Goal: Task Accomplishment & Management: Use online tool/utility

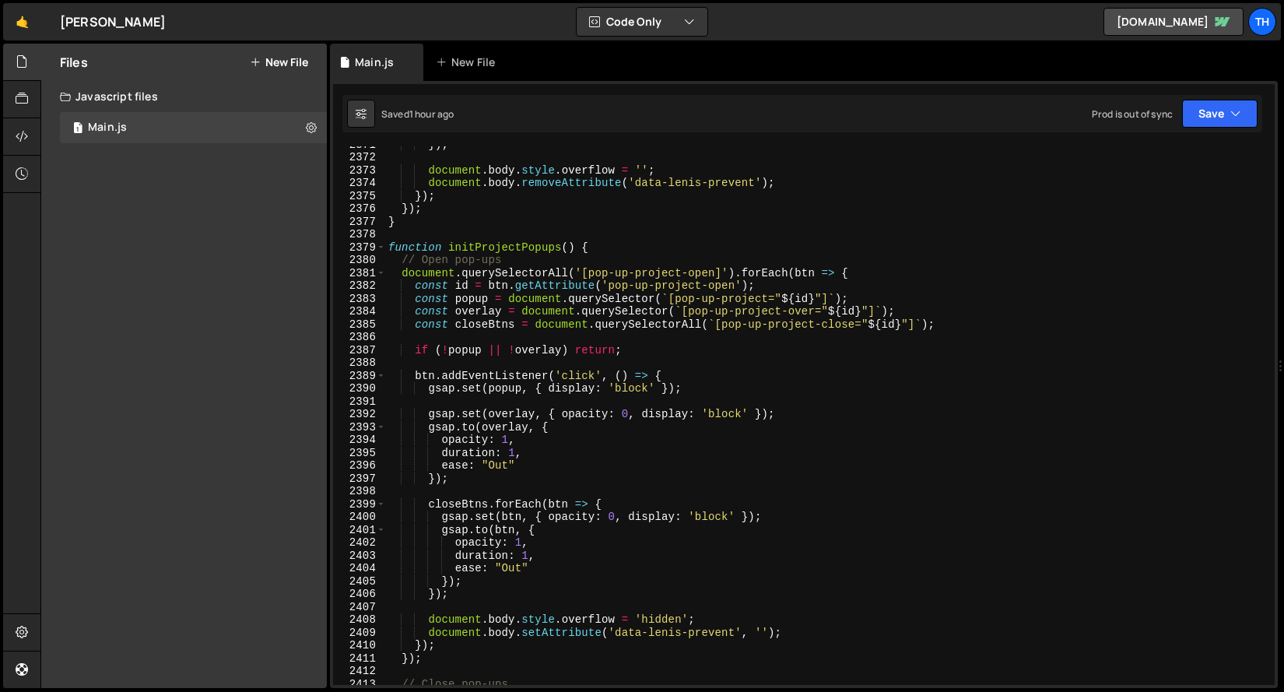
scroll to position [24680, 0]
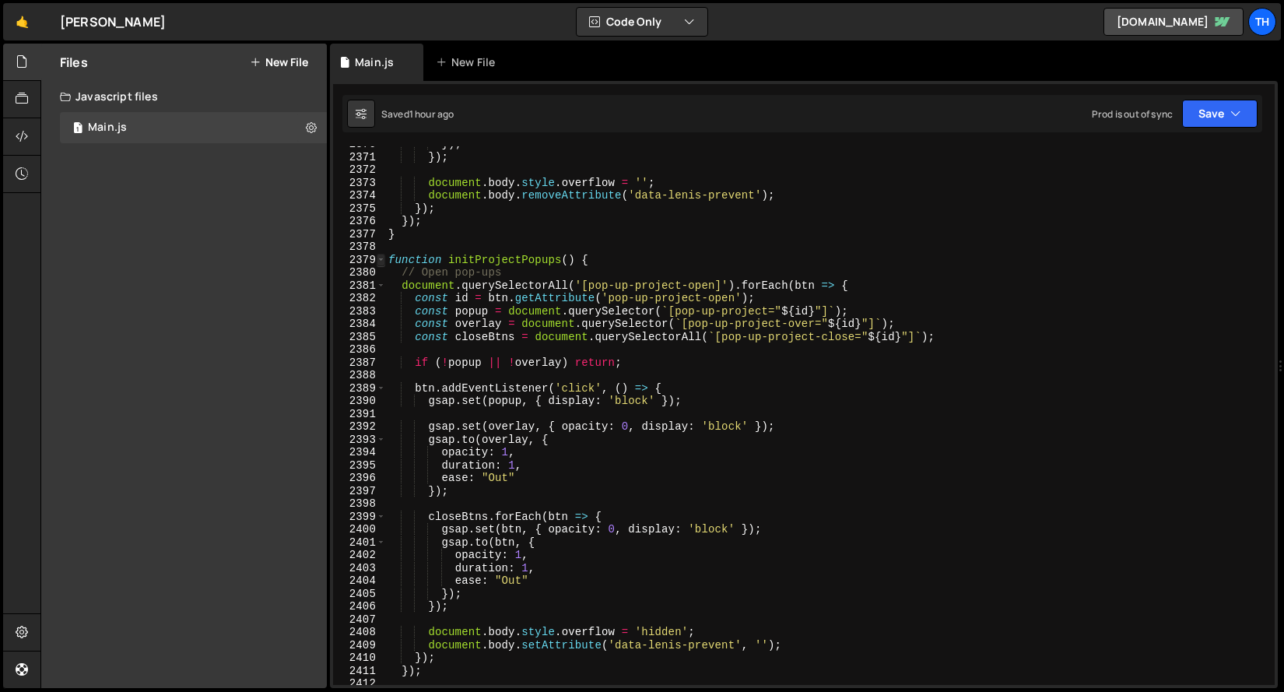
click at [377, 258] on span at bounding box center [381, 260] width 9 height 13
click at [381, 260] on span at bounding box center [381, 260] width 9 height 13
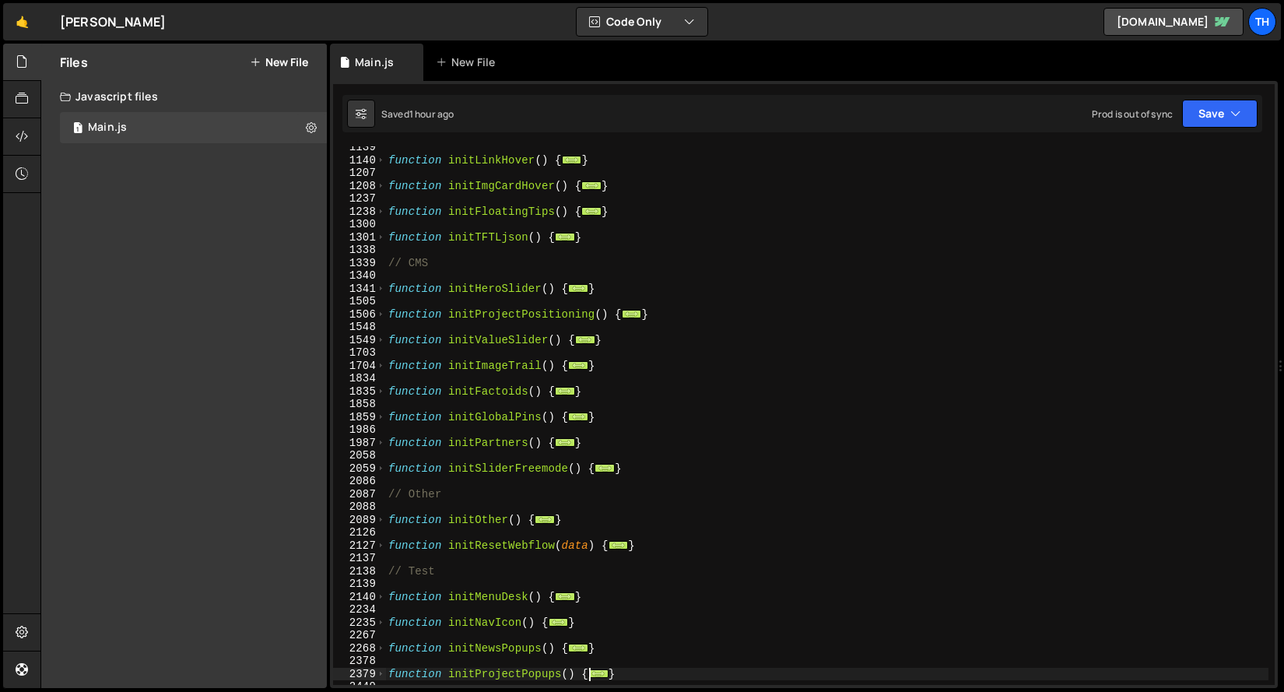
scroll to position [558, 0]
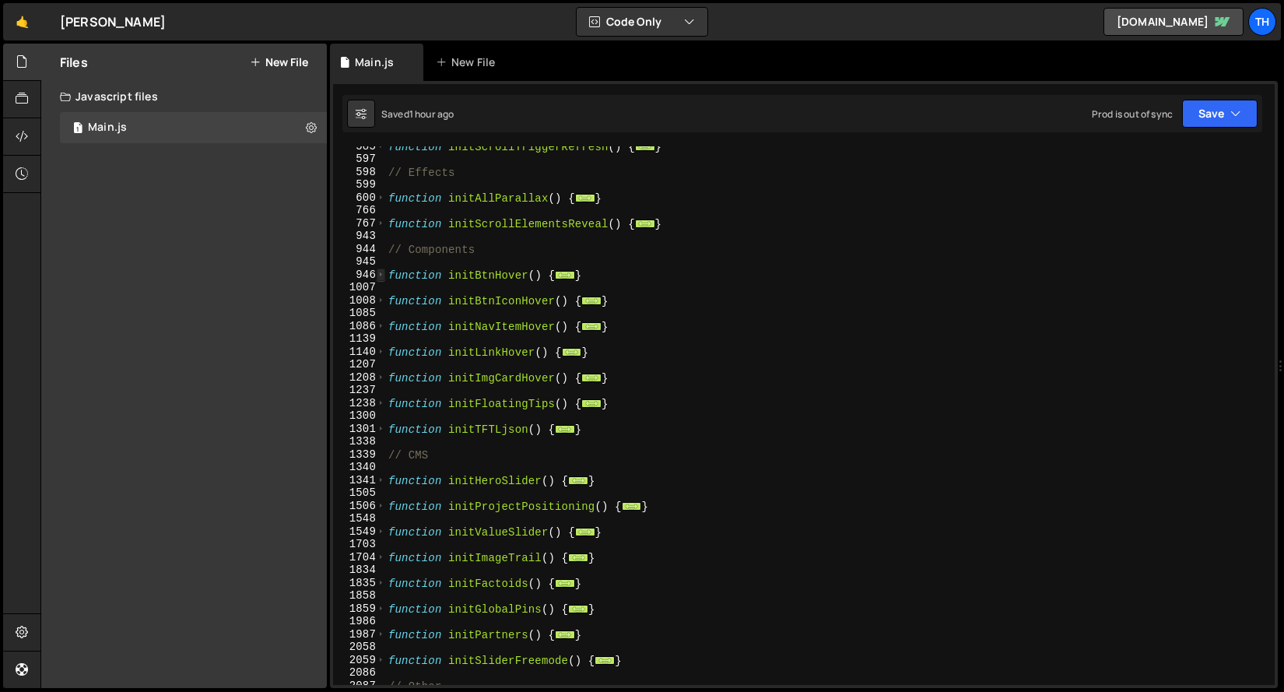
click at [381, 273] on span at bounding box center [381, 275] width 9 height 13
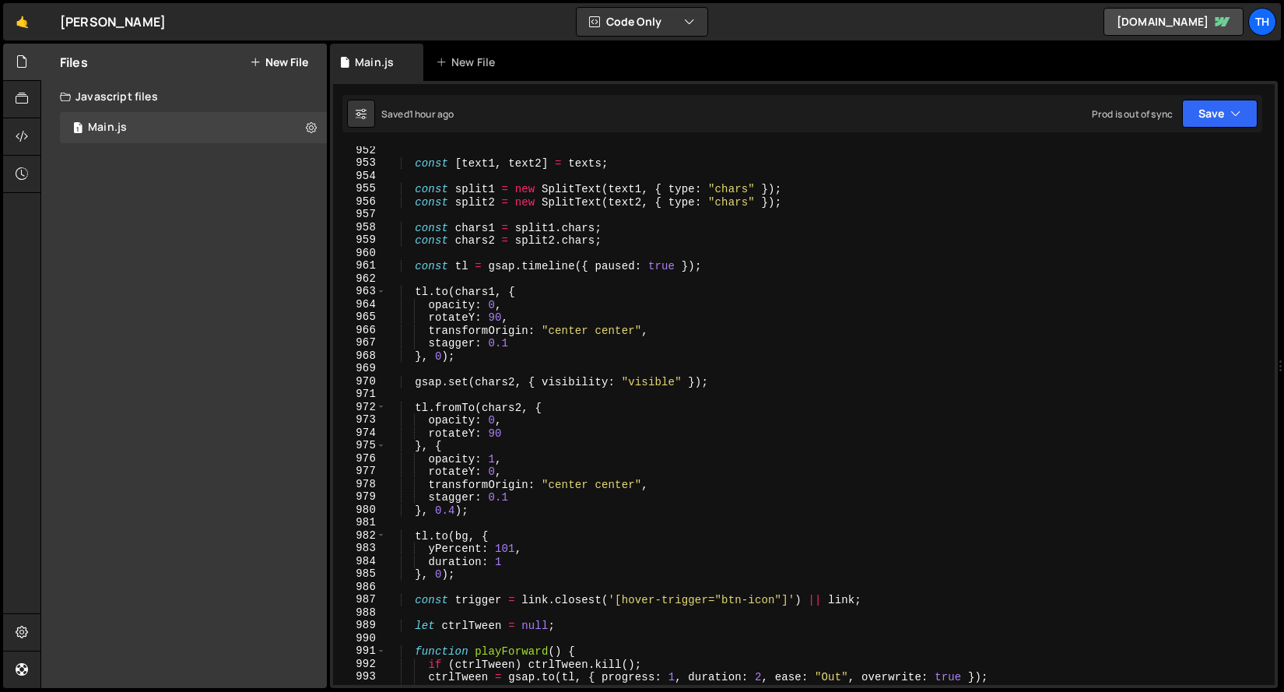
scroll to position [664, 0]
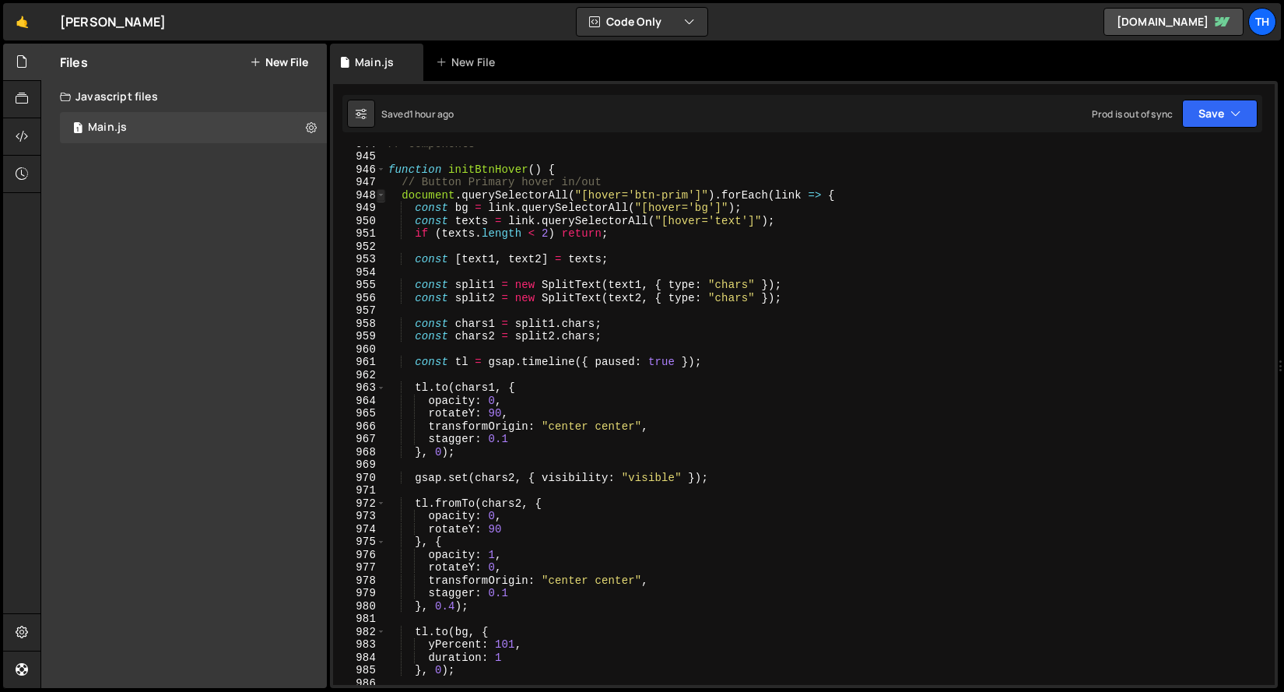
click at [380, 193] on span at bounding box center [381, 195] width 9 height 13
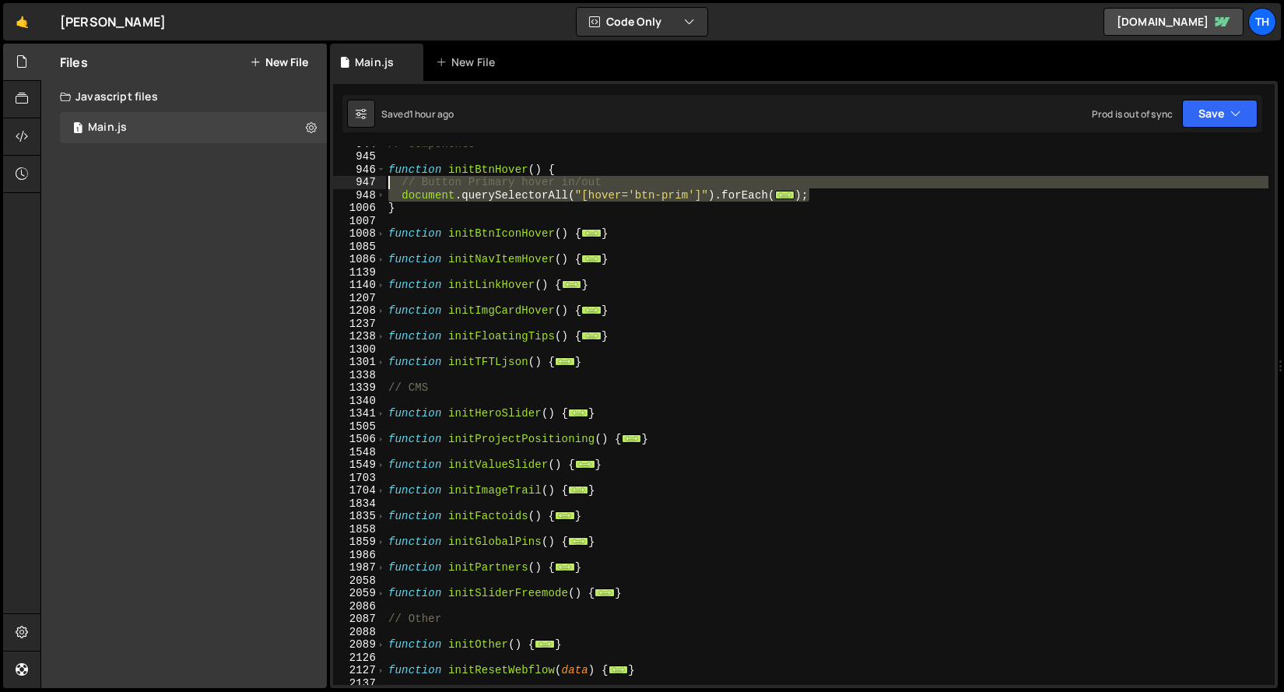
drag, startPoint x: 713, startPoint y: 191, endPoint x: 322, endPoint y: 184, distance: 390.8
click at [322, 184] on div "Files New File Javascript files 1 Main.js 0 CSS files Copy share link Edit File…" at bounding box center [662, 366] width 1244 height 645
type textarea "});"
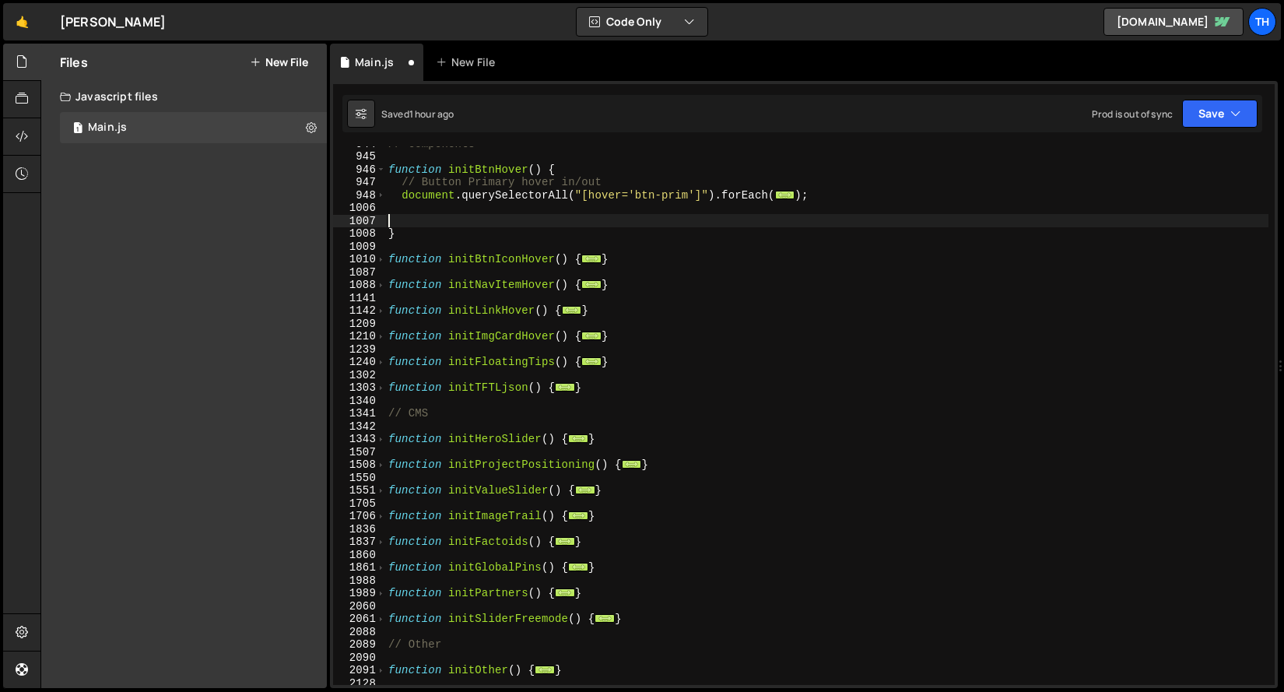
paste textarea "});"
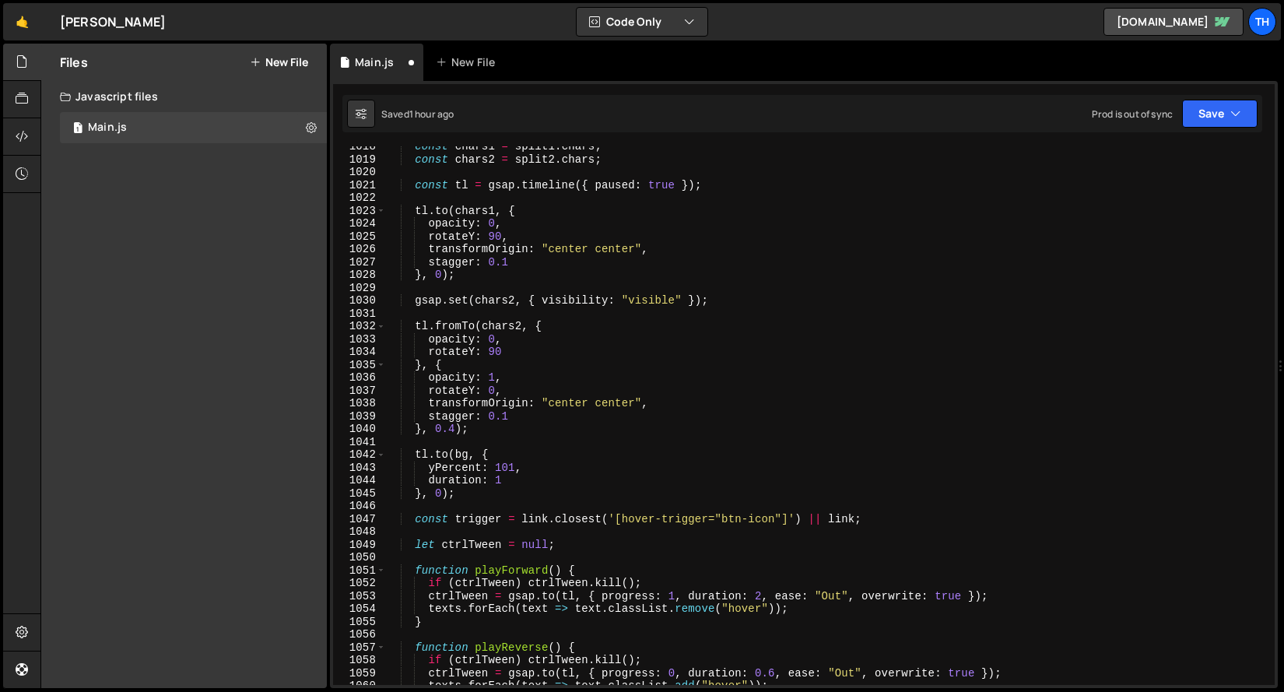
scroll to position [630, 0]
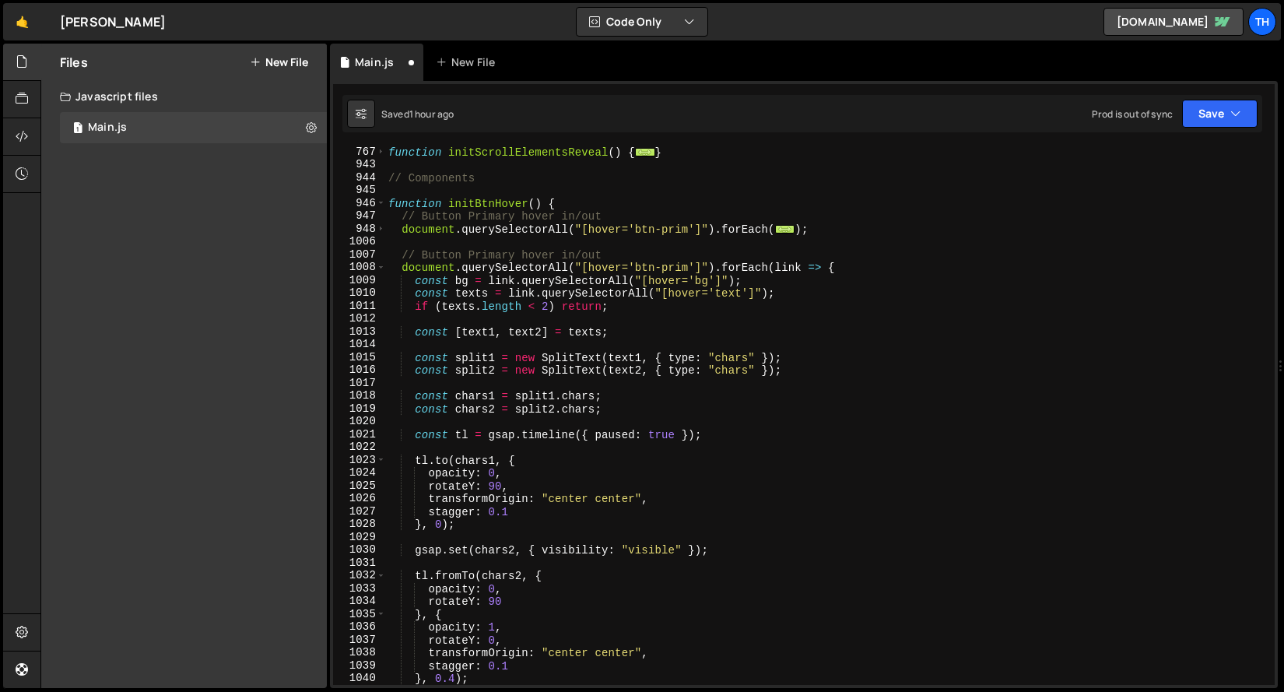
click at [475, 263] on div "function initScrollElementsReveal ( ) { ... } // Components function initBtnHov…" at bounding box center [826, 428] width 883 height 564
click at [475, 255] on div "function initScrollElementsReveal ( ) { ... } // Components function initBtnHov…" at bounding box center [826, 428] width 883 height 564
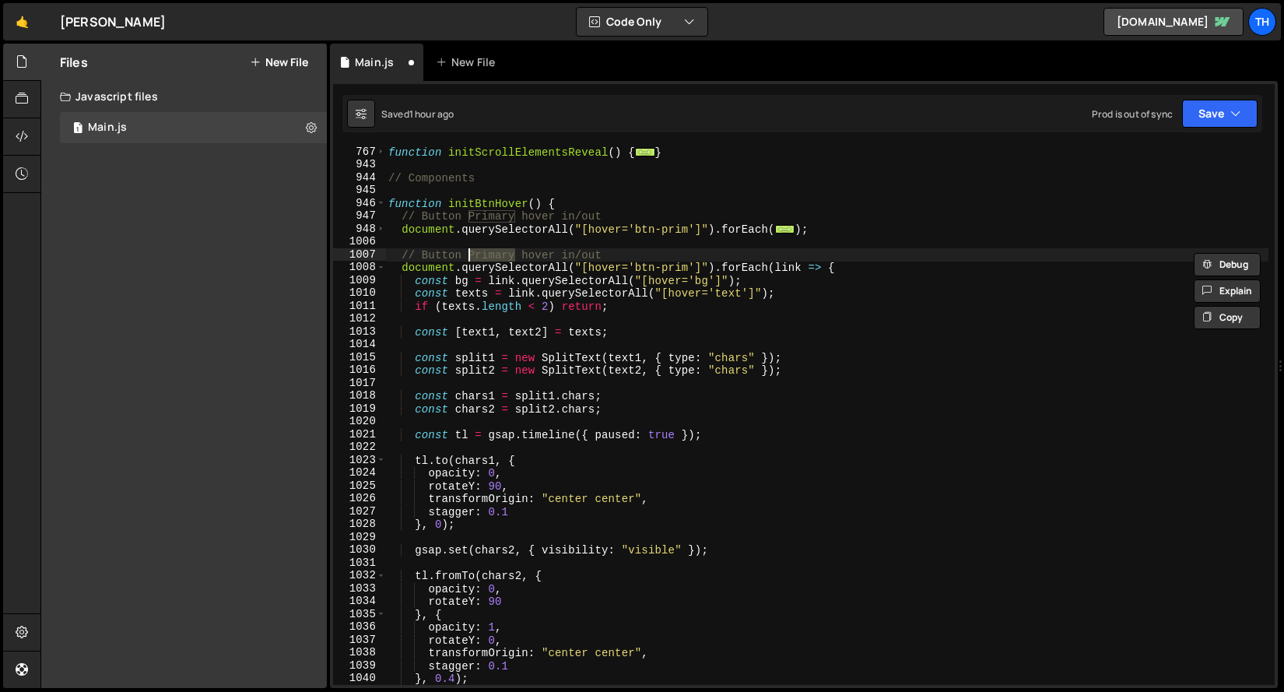
click at [658, 265] on div "function initScrollElementsReveal ( ) { ... } // Components function initBtnHov…" at bounding box center [826, 428] width 883 height 564
click at [671, 262] on div "function initScrollElementsReveal ( ) { ... } // Components function initBtnHov…" at bounding box center [826, 428] width 883 height 564
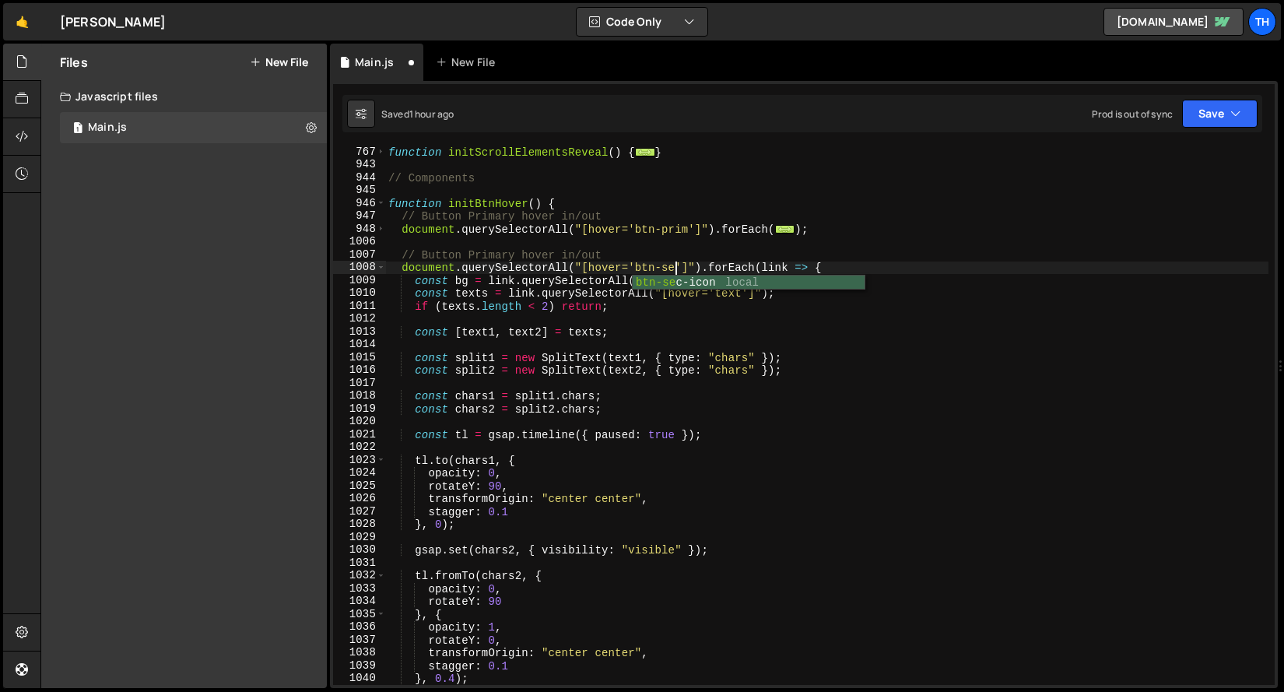
scroll to position [0, 20]
click at [530, 269] on div "function initScrollElementsReveal ( ) { ... } // Components function initBtnHov…" at bounding box center [826, 428] width 883 height 564
click at [477, 262] on div "function initScrollElementsReveal ( ) { ... } // Components function initBtnHov…" at bounding box center [826, 428] width 883 height 564
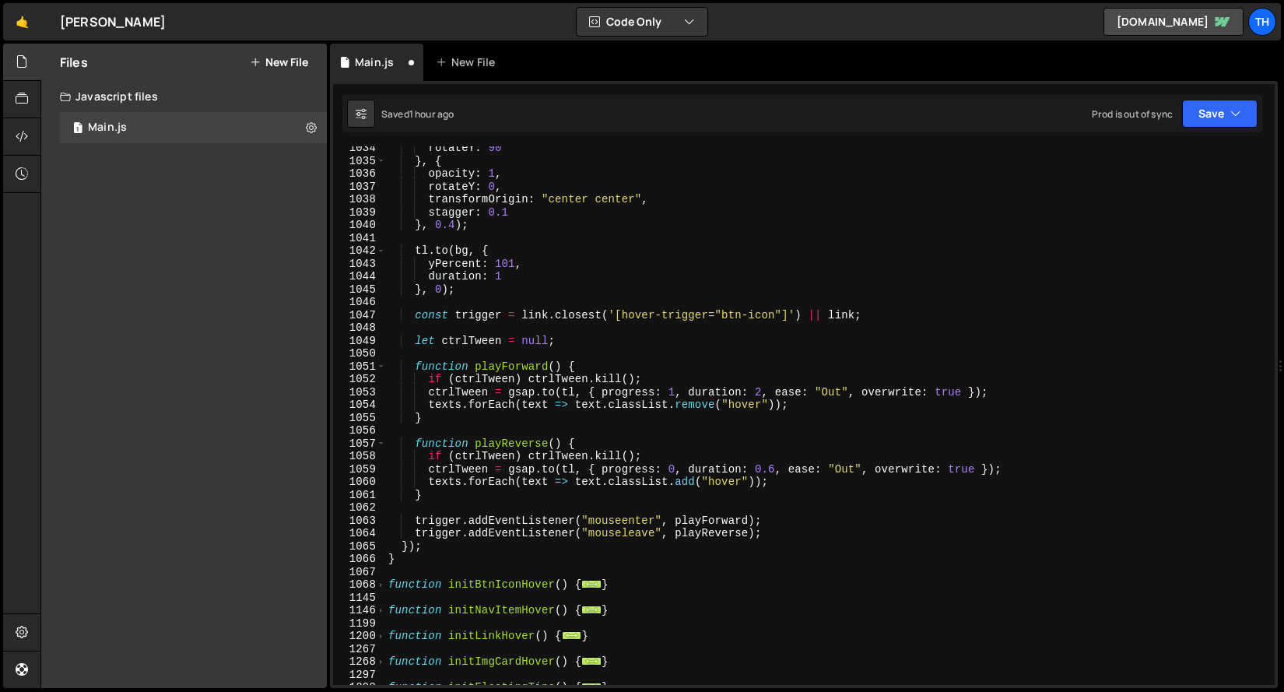
scroll to position [1170, 0]
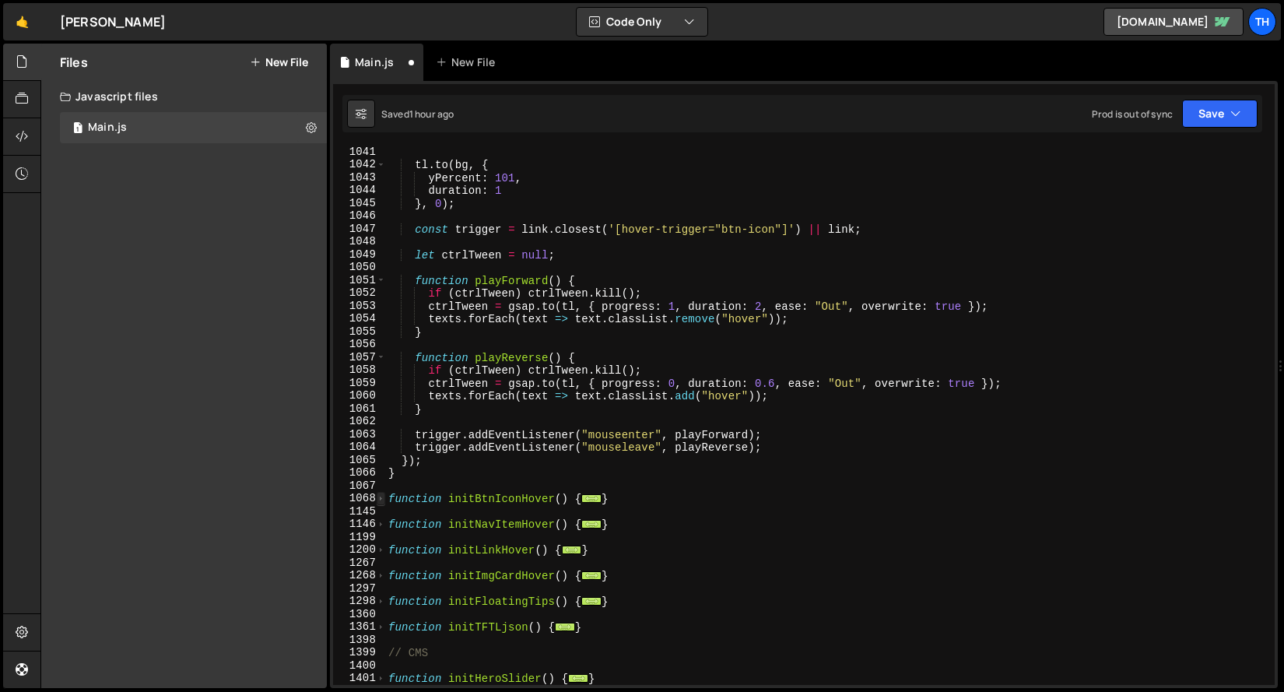
click at [381, 503] on span at bounding box center [381, 498] width 9 height 13
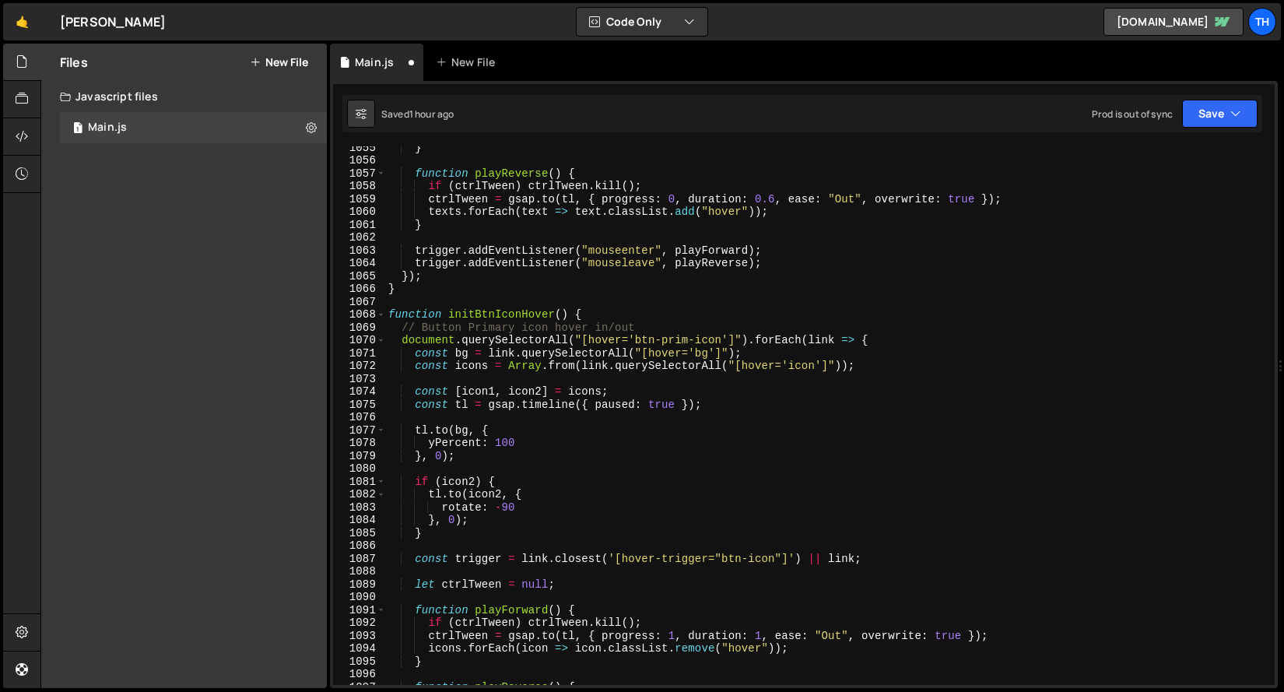
scroll to position [1354, 0]
click at [384, 342] on span at bounding box center [381, 340] width 9 height 13
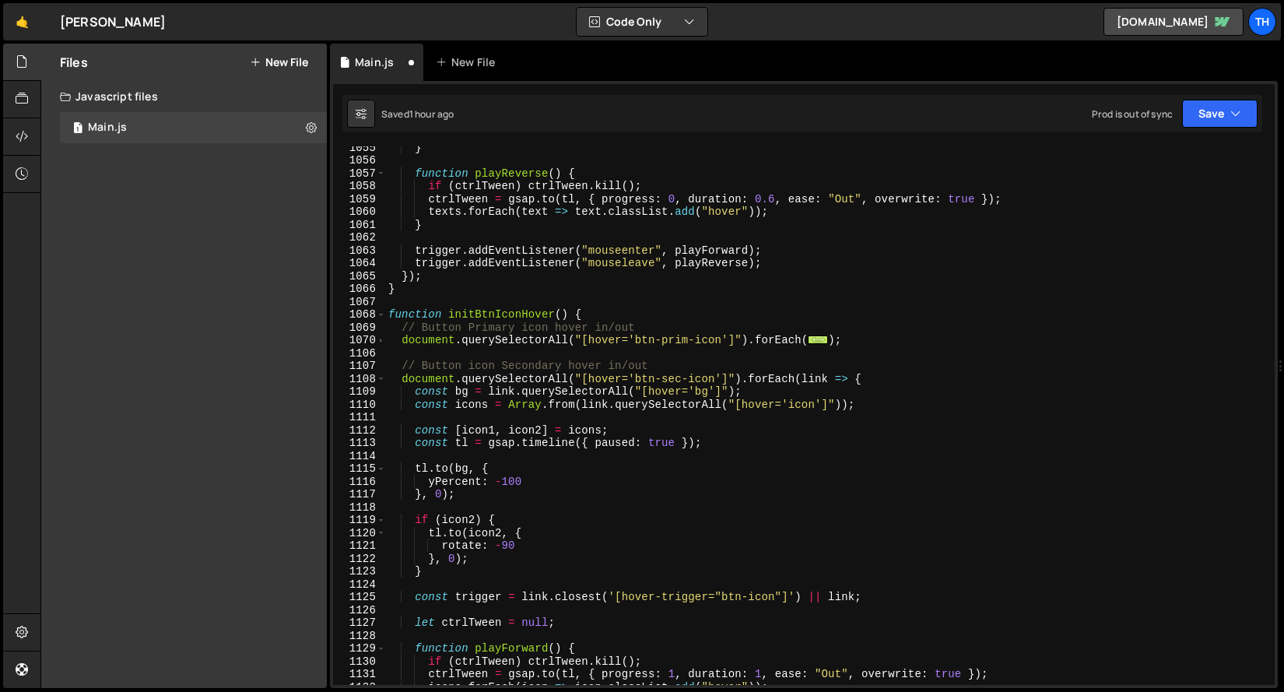
click at [519, 371] on div "} function playReverse ( ) { if ( ctrlTween ) ctrlTween . kill ( ) ; ctrlTween …" at bounding box center [826, 423] width 883 height 564
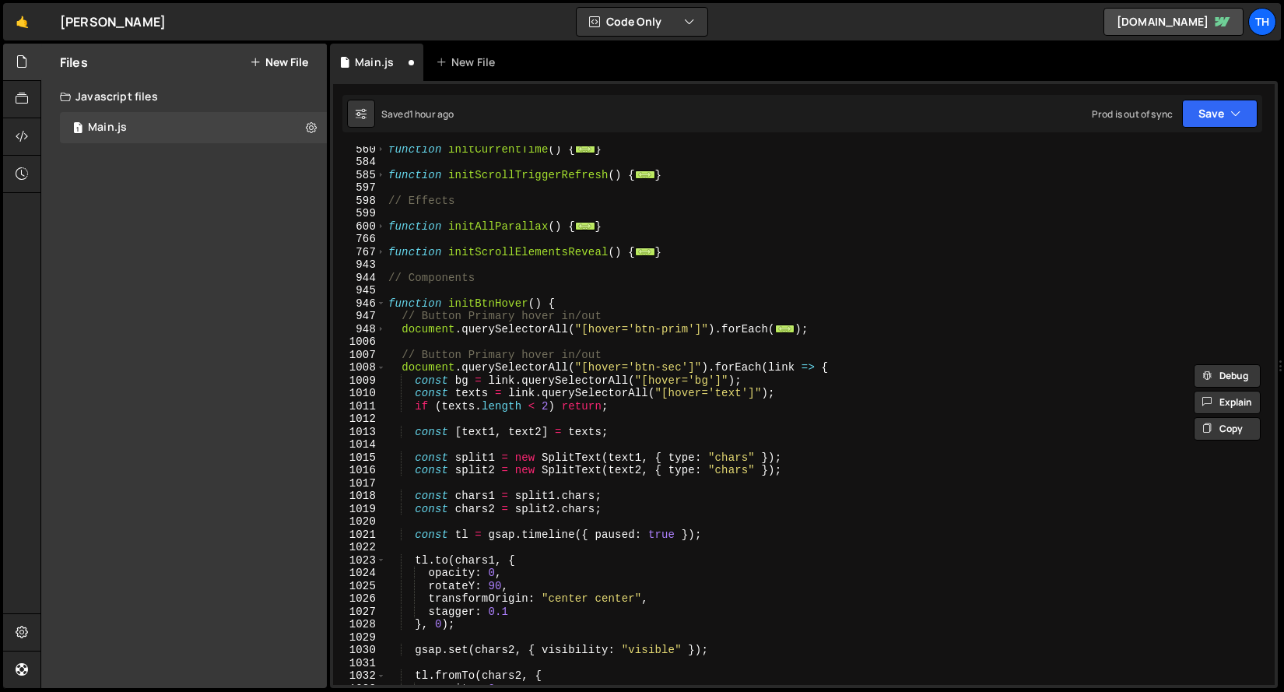
scroll to position [530, 0]
click at [483, 356] on div "function initCurrentTime ( ) { ... } function initScrollTriggerRefresh ( ) { ..…" at bounding box center [826, 424] width 883 height 564
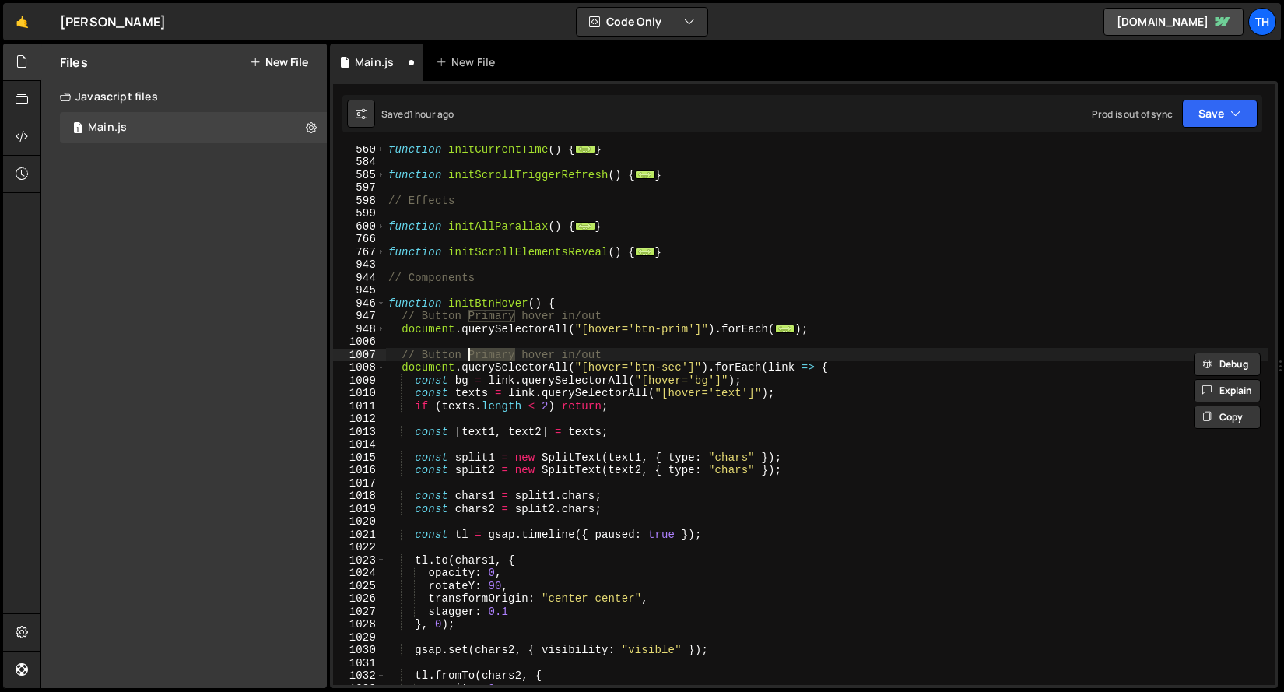
paste textarea "Second"
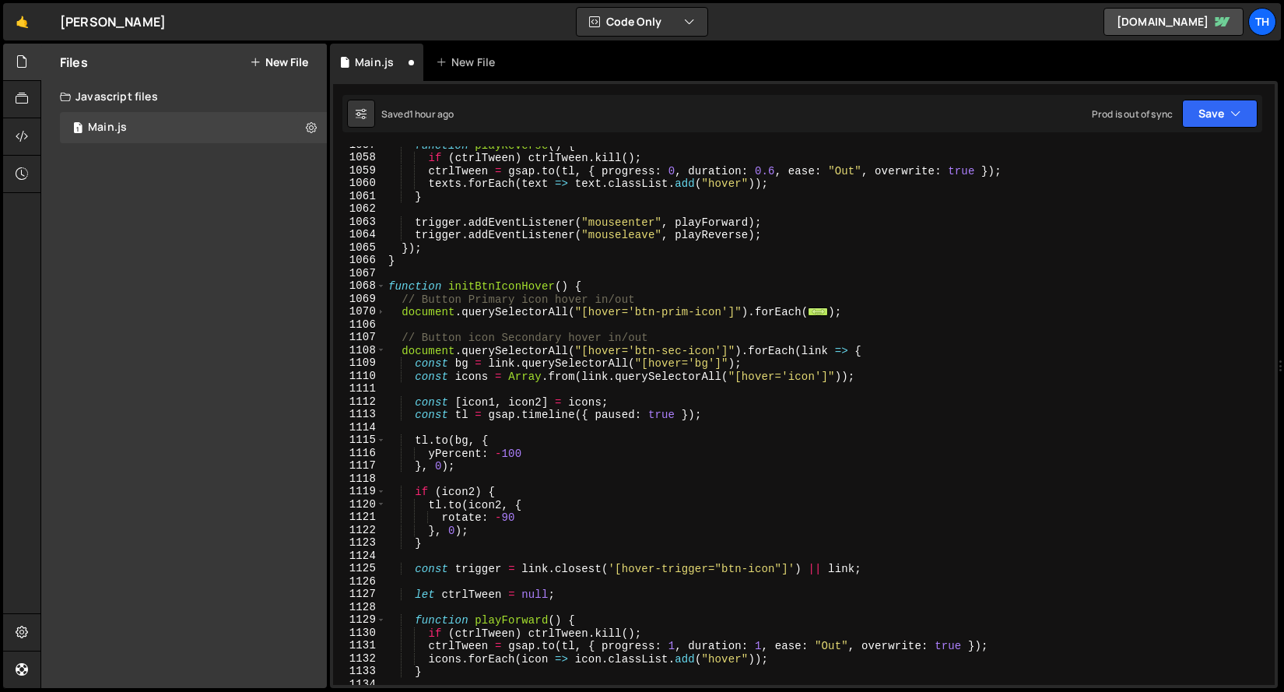
scroll to position [1394, 0]
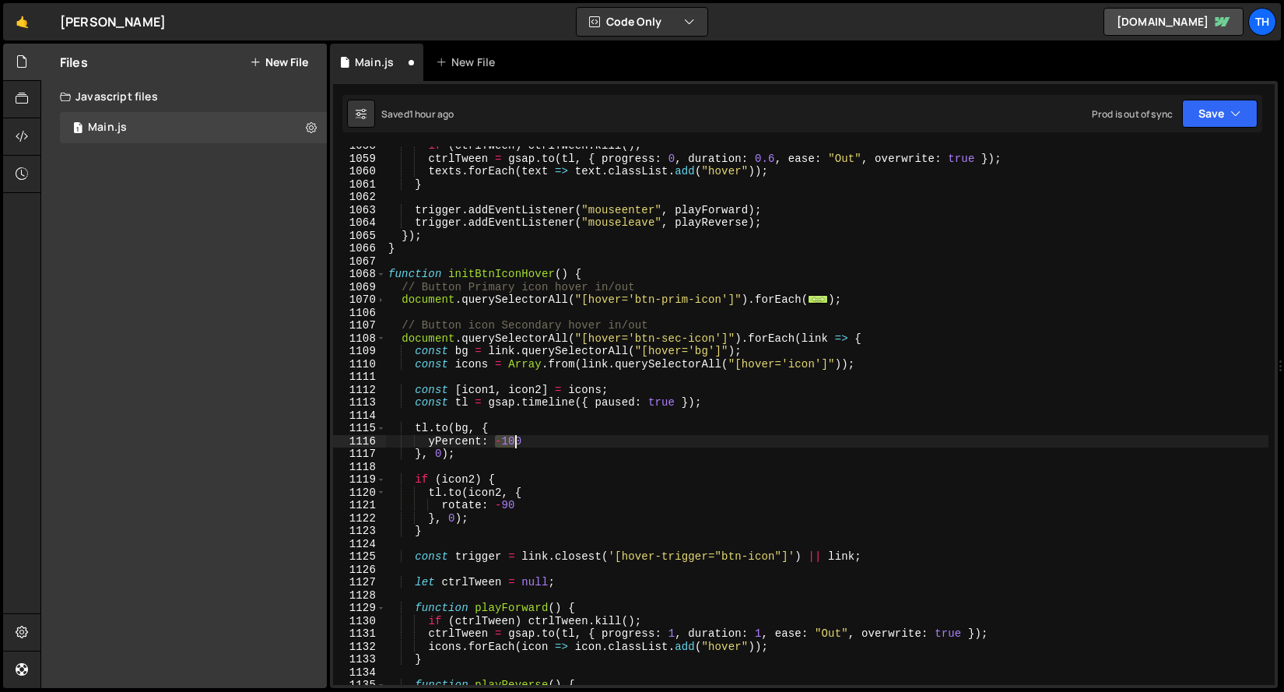
drag, startPoint x: 499, startPoint y: 442, endPoint x: 529, endPoint y: 441, distance: 29.6
click at [529, 441] on div "if ( ctrlTween ) ctrlTween . kill ( ) ; ctrlTween = gsap . to ( tl , { progress…" at bounding box center [826, 421] width 883 height 564
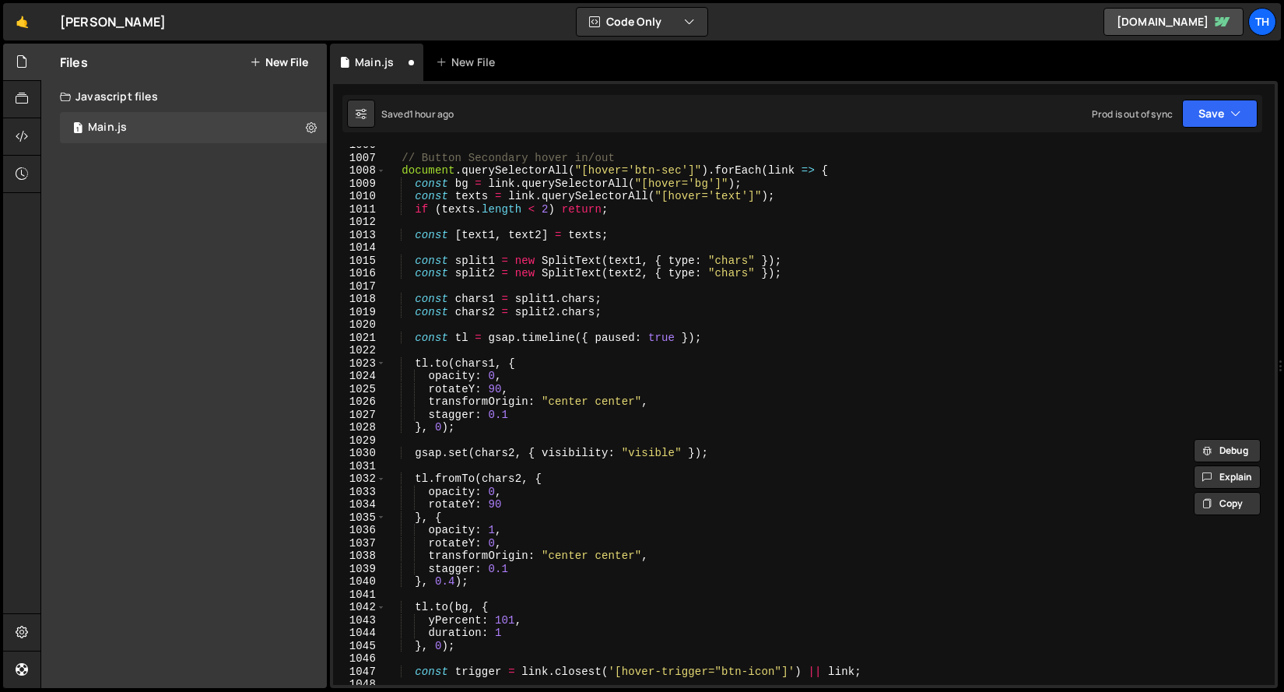
scroll to position [764, 0]
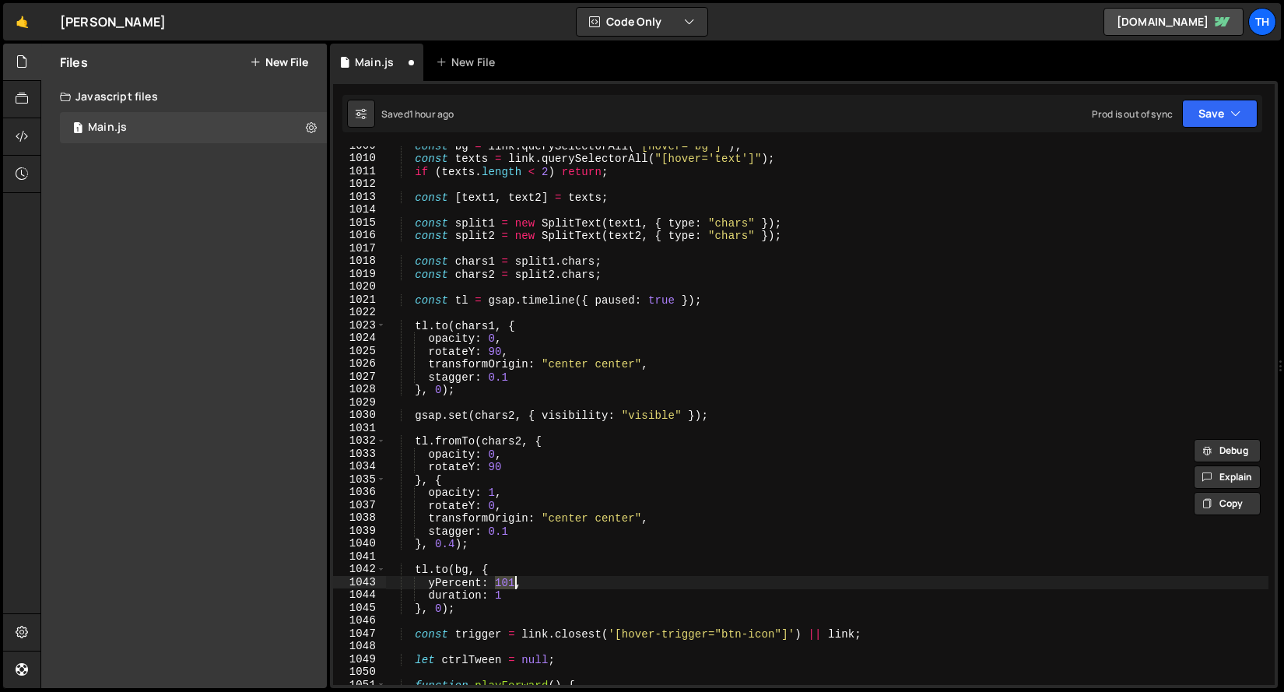
drag, startPoint x: 497, startPoint y: 581, endPoint x: 515, endPoint y: 583, distance: 18.1
click at [515, 583] on div "const bg = link . querySelectorAll ( "[hover='bg']" ) ; const texts = link . qu…" at bounding box center [826, 421] width 883 height 564
paste textarea "-100"
click at [448, 596] on div "const bg = link . querySelectorAll ( "[hover='bg']" ) ; const texts = link . qu…" at bounding box center [826, 421] width 883 height 564
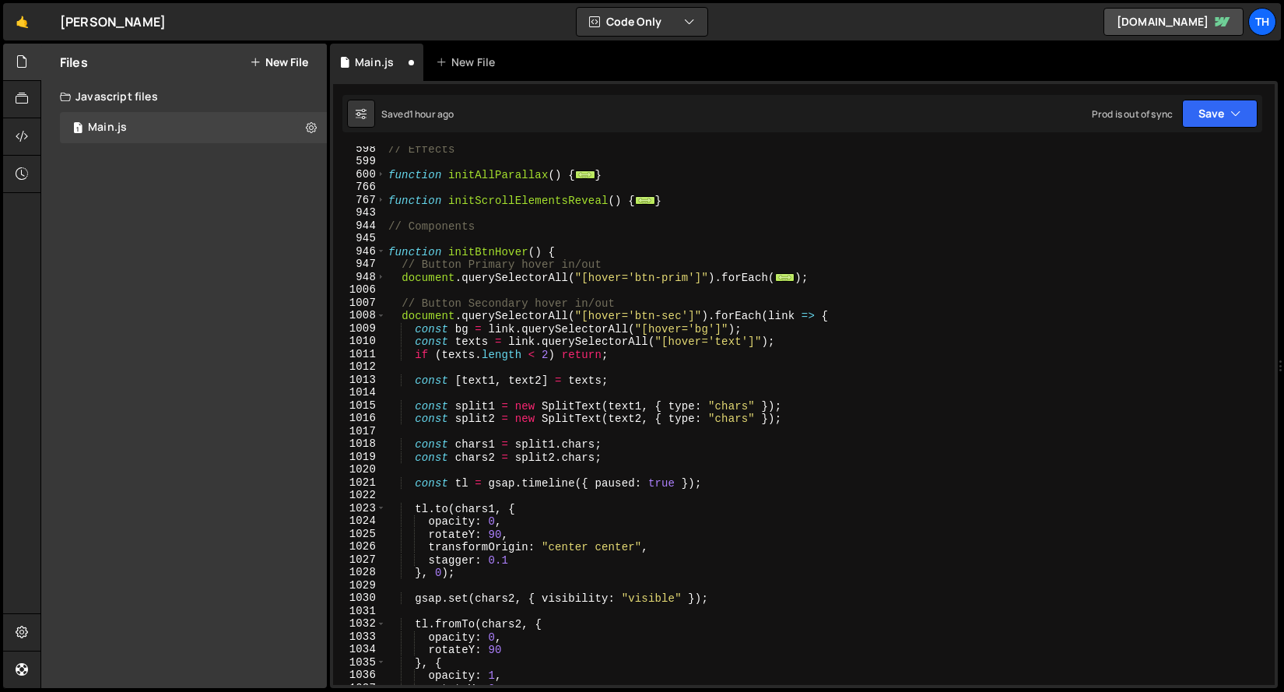
scroll to position [534, 0]
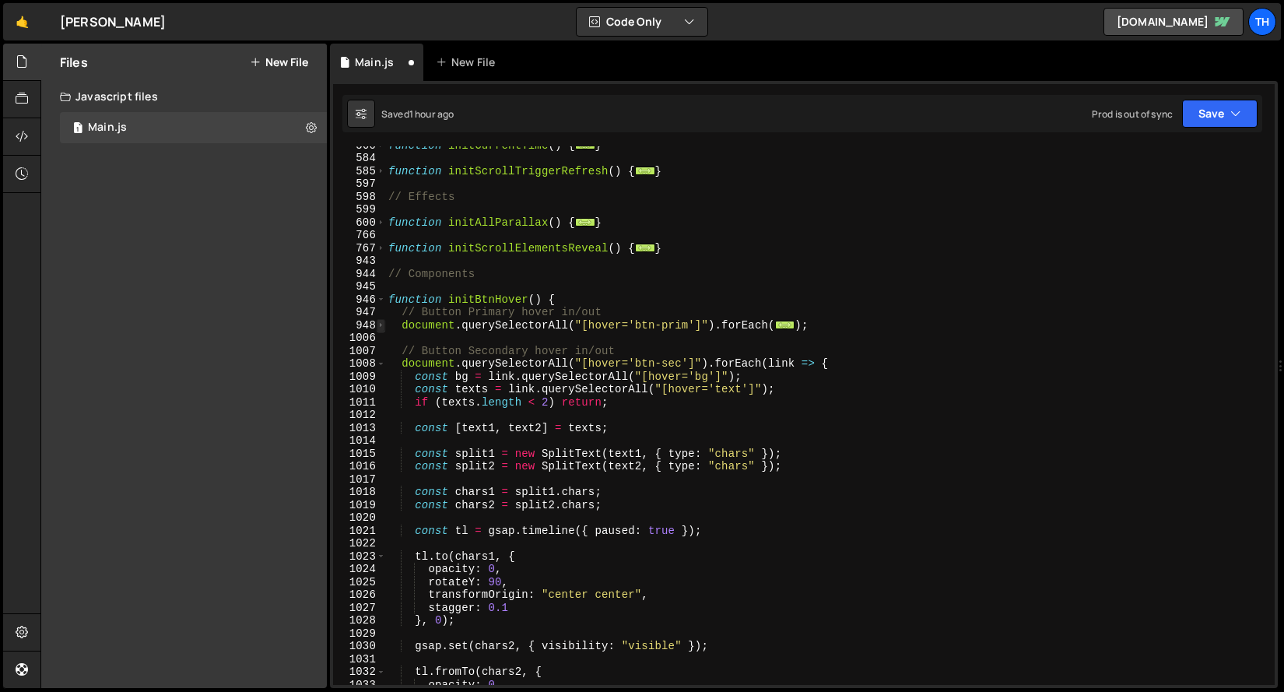
click at [382, 330] on span at bounding box center [381, 325] width 9 height 13
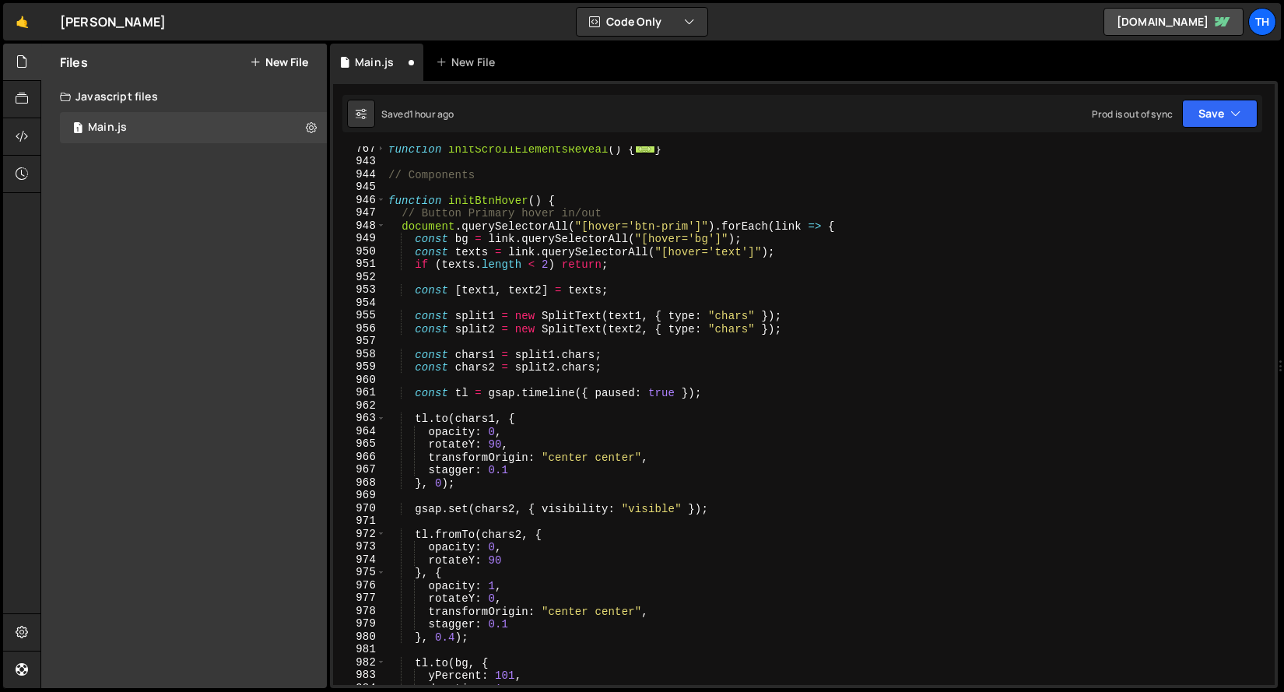
scroll to position [682, 0]
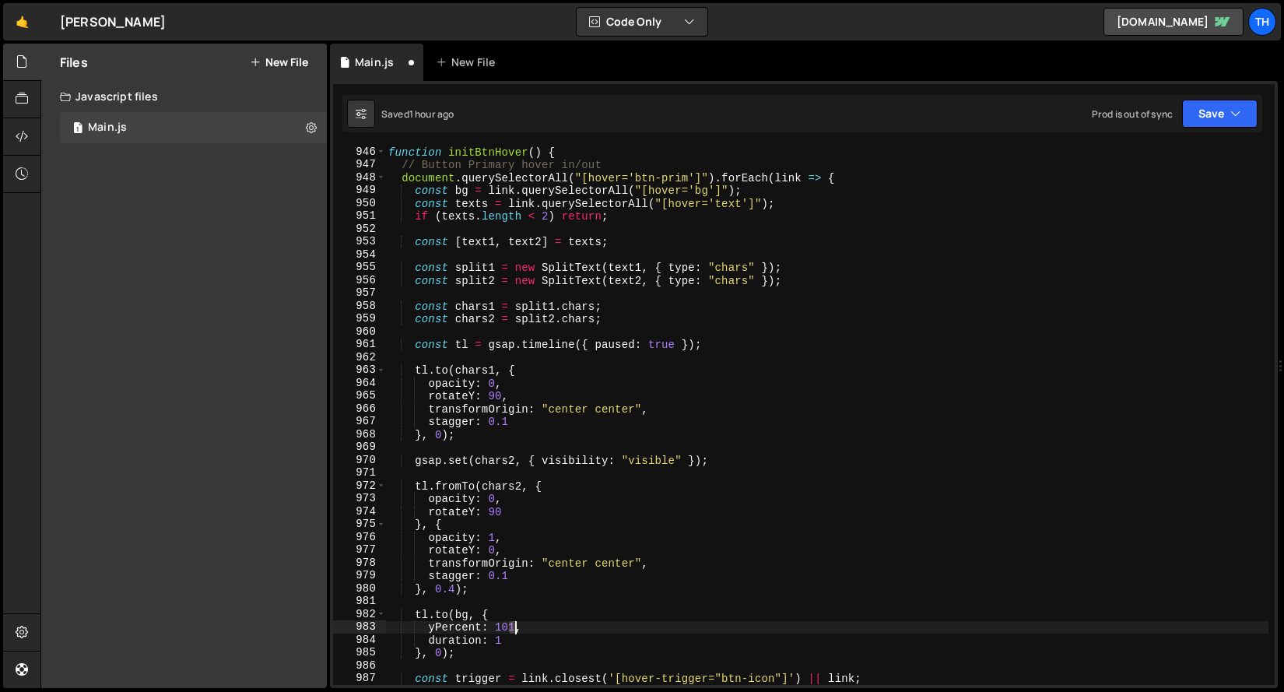
click at [516, 627] on div "function initBtnHover ( ) { // Button Primary hover in/out document . querySele…" at bounding box center [826, 428] width 883 height 564
click at [696, 535] on div "function initBtnHover ( ) { // Button Primary hover in/out document . querySele…" at bounding box center [826, 428] width 883 height 564
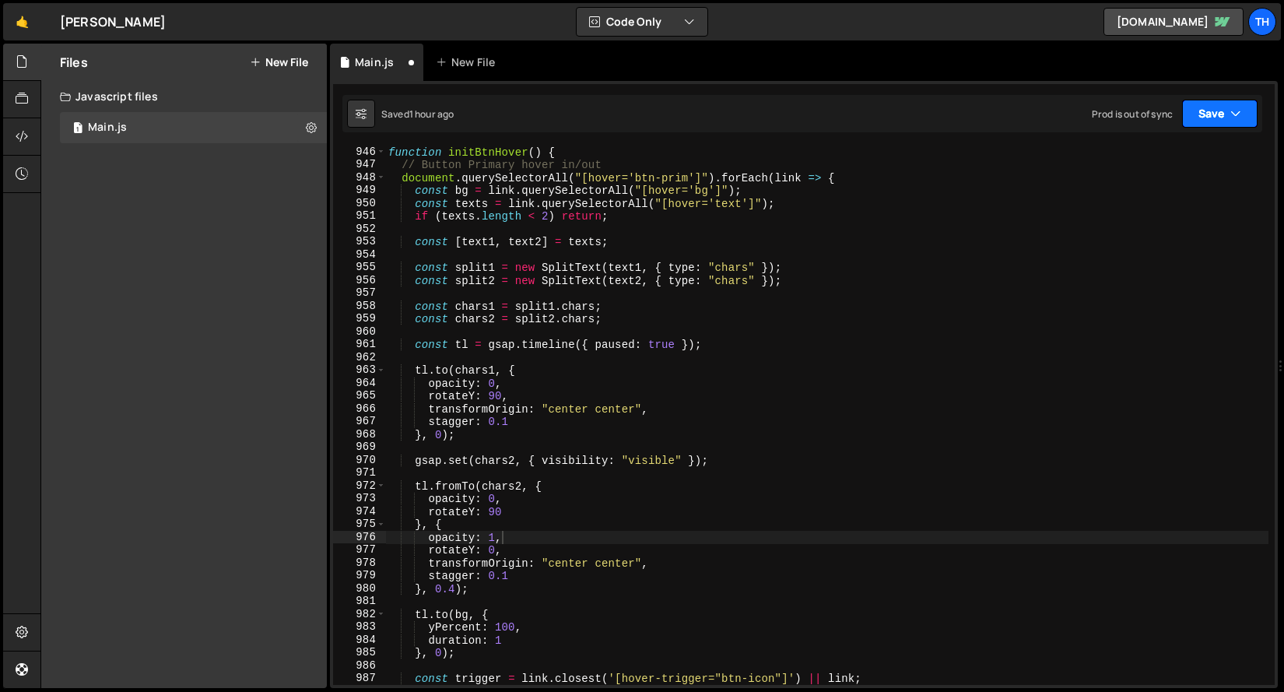
click at [1232, 117] on icon "button" at bounding box center [1236, 114] width 11 height 16
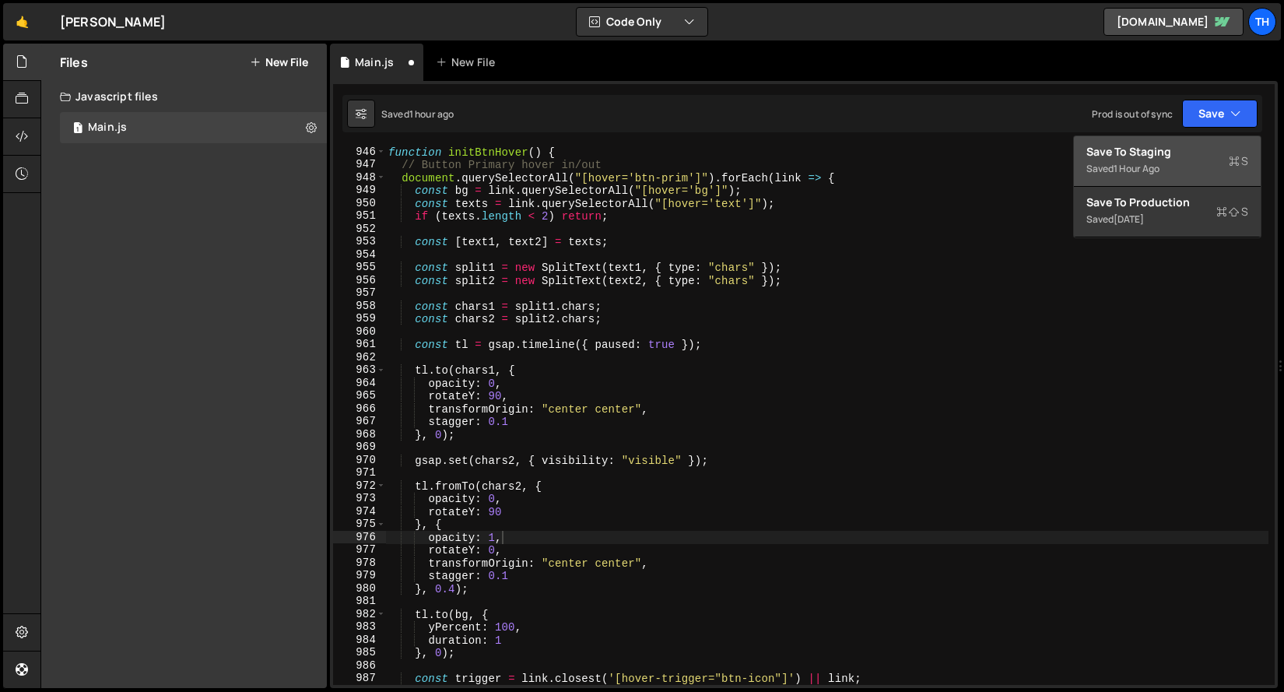
click at [1199, 143] on button "Save to Staging S Saved 1 hour ago" at bounding box center [1167, 161] width 187 height 51
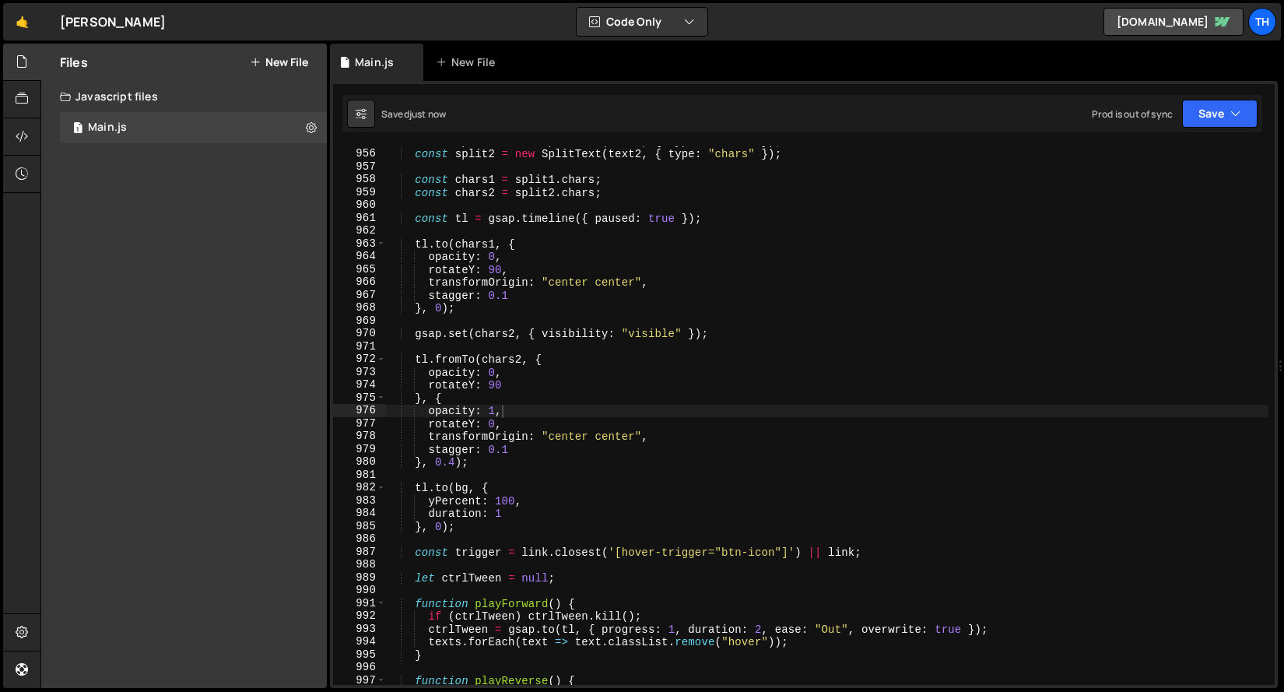
scroll to position [9832, 0]
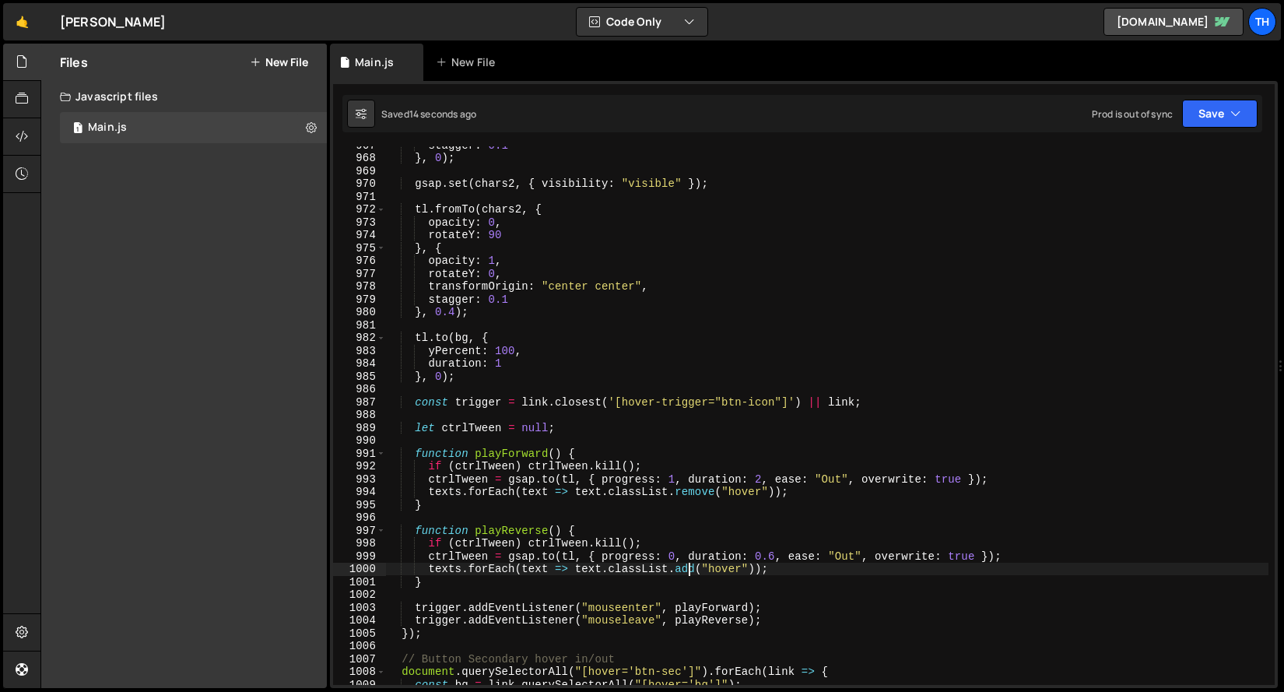
click at [693, 566] on div "stagger : 0.1 } , 0 ) ; gsap . set ( chars2 , { visibility : "visible" }) ; tl …" at bounding box center [826, 421] width 883 height 564
click at [704, 491] on div "stagger : 0.1 } , 0 ) ; gsap . set ( chars2 , { visibility : "visible" }) ; tl …" at bounding box center [826, 421] width 883 height 564
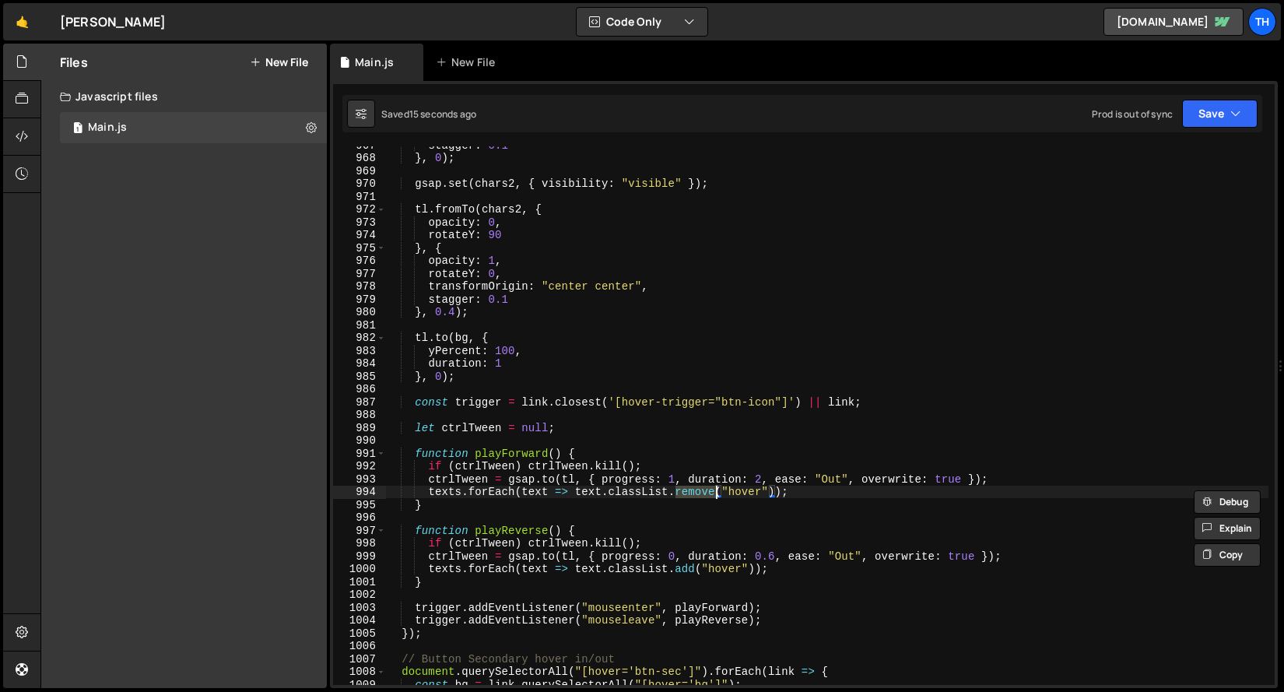
paste textarea "add"
click at [688, 579] on div "stagger : 0.1 } , 0 ) ; gsap . set ( chars2 , { visibility : "visible" }) ; tl …" at bounding box center [826, 421] width 883 height 564
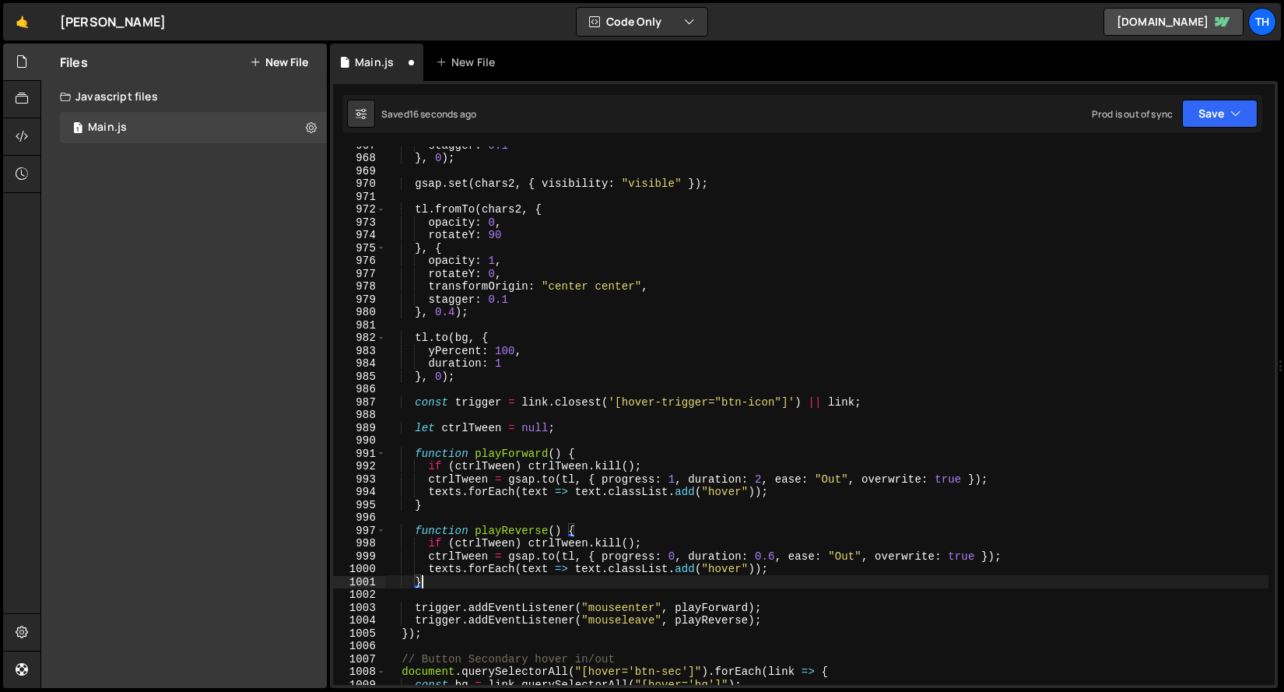
click at [688, 572] on div "stagger : 0.1 } , 0 ) ; gsap . set ( chars2 , { visibility : "visible" }) ; tl …" at bounding box center [826, 421] width 883 height 564
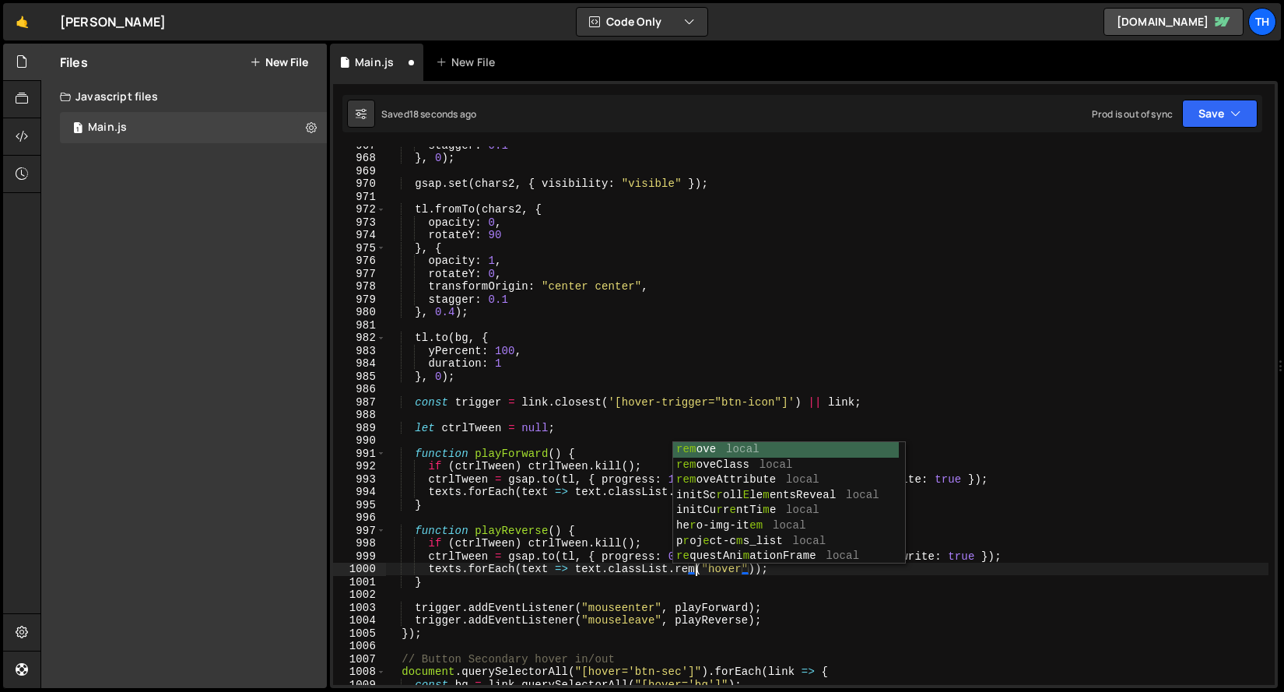
scroll to position [0, 22]
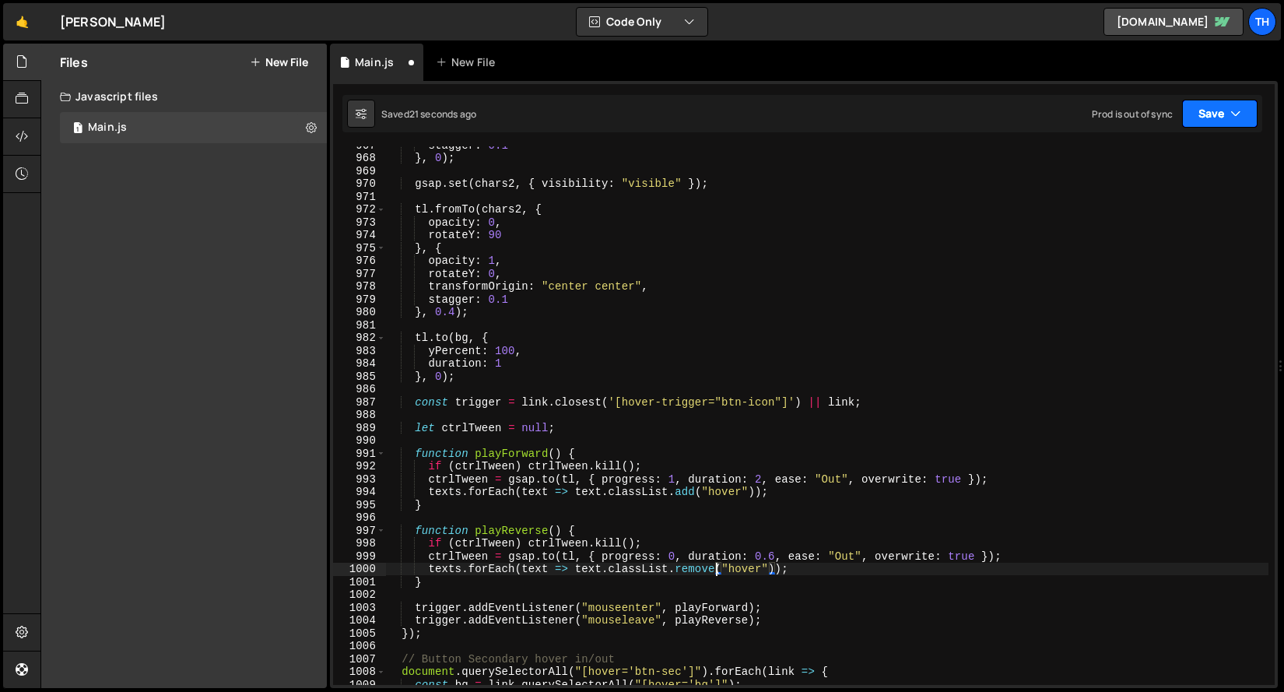
click at [1235, 103] on button "Save" at bounding box center [1220, 114] width 76 height 28
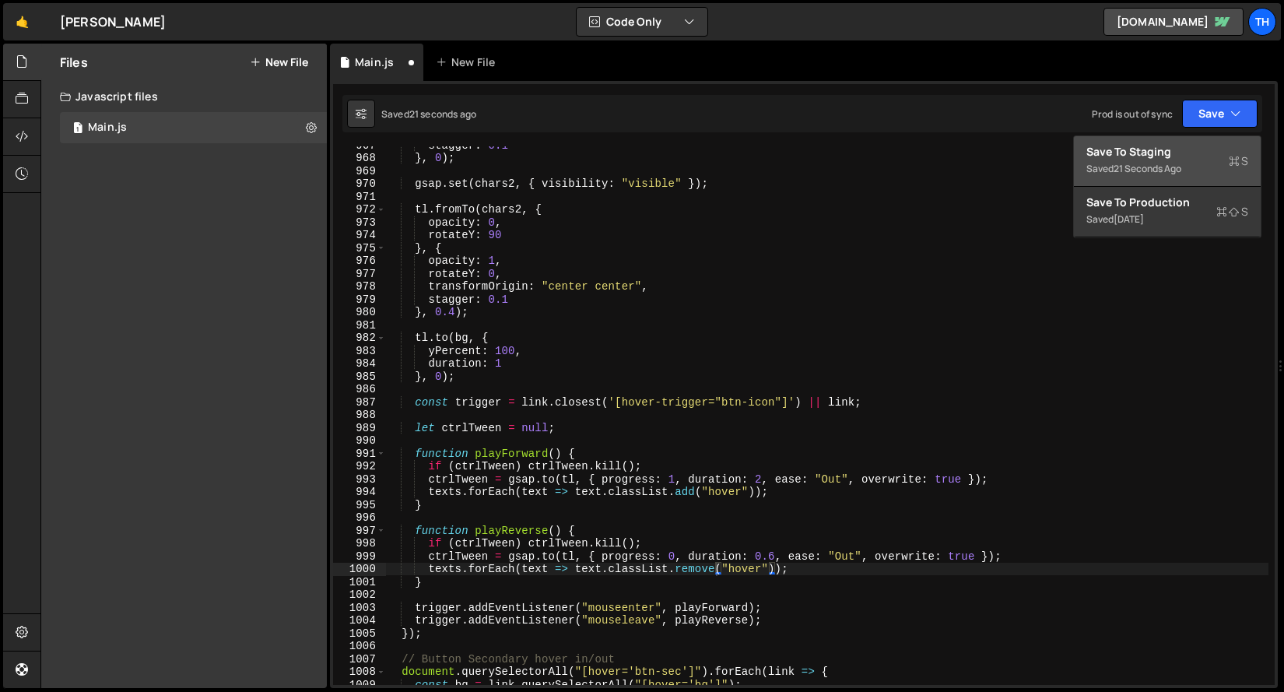
click at [1213, 158] on div "Save to Staging S" at bounding box center [1168, 152] width 162 height 16
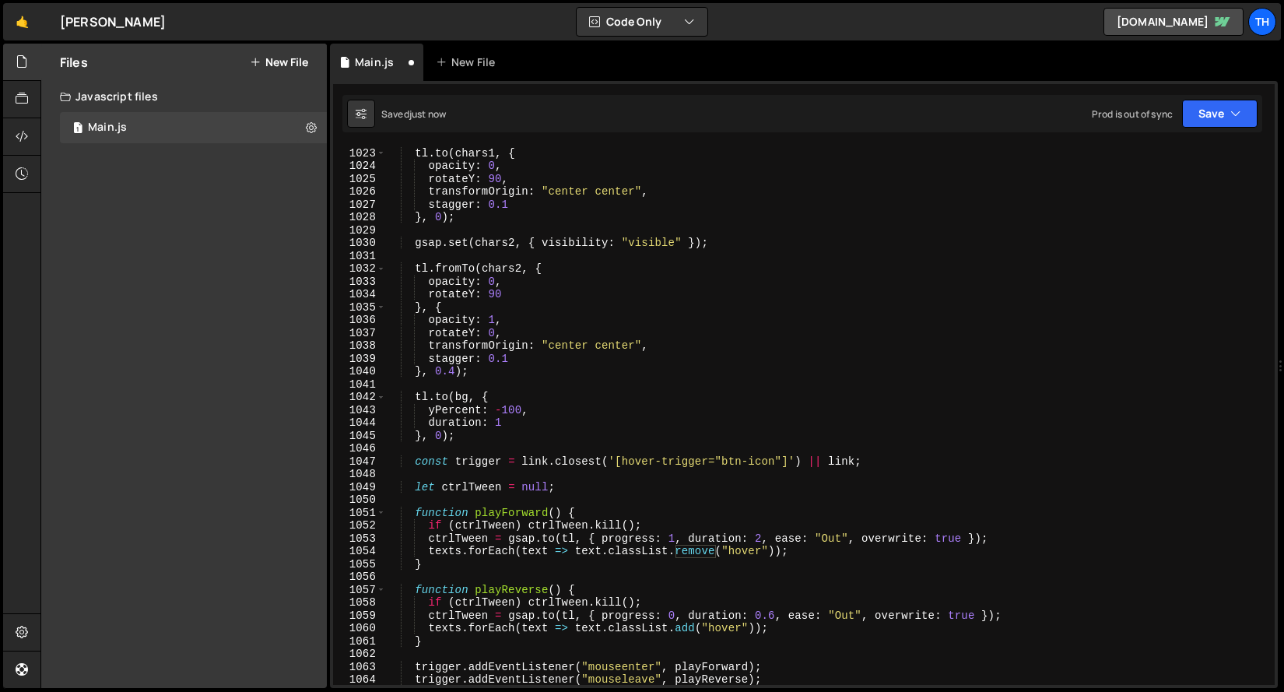
scroll to position [10452, 0]
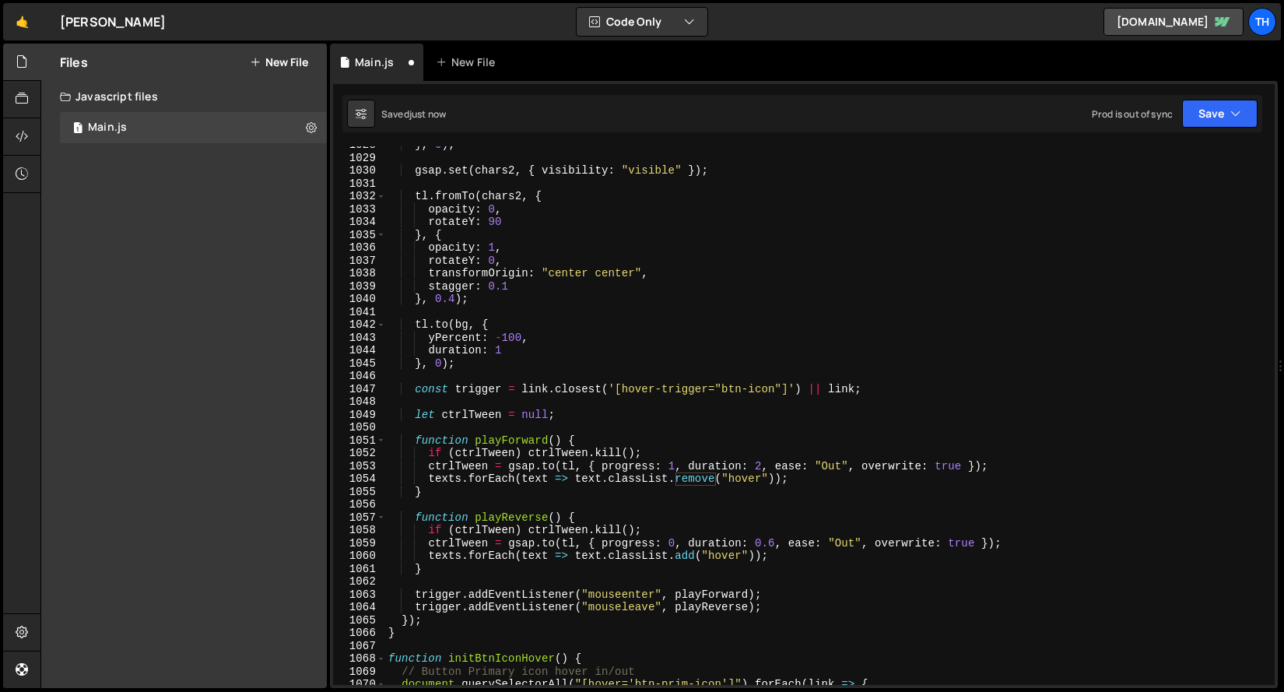
click at [687, 479] on div "} , 0 ) ; gsap . set ( chars2 , { visibility : "visible" }) ; tl . fromTo ( cha…" at bounding box center [826, 421] width 883 height 564
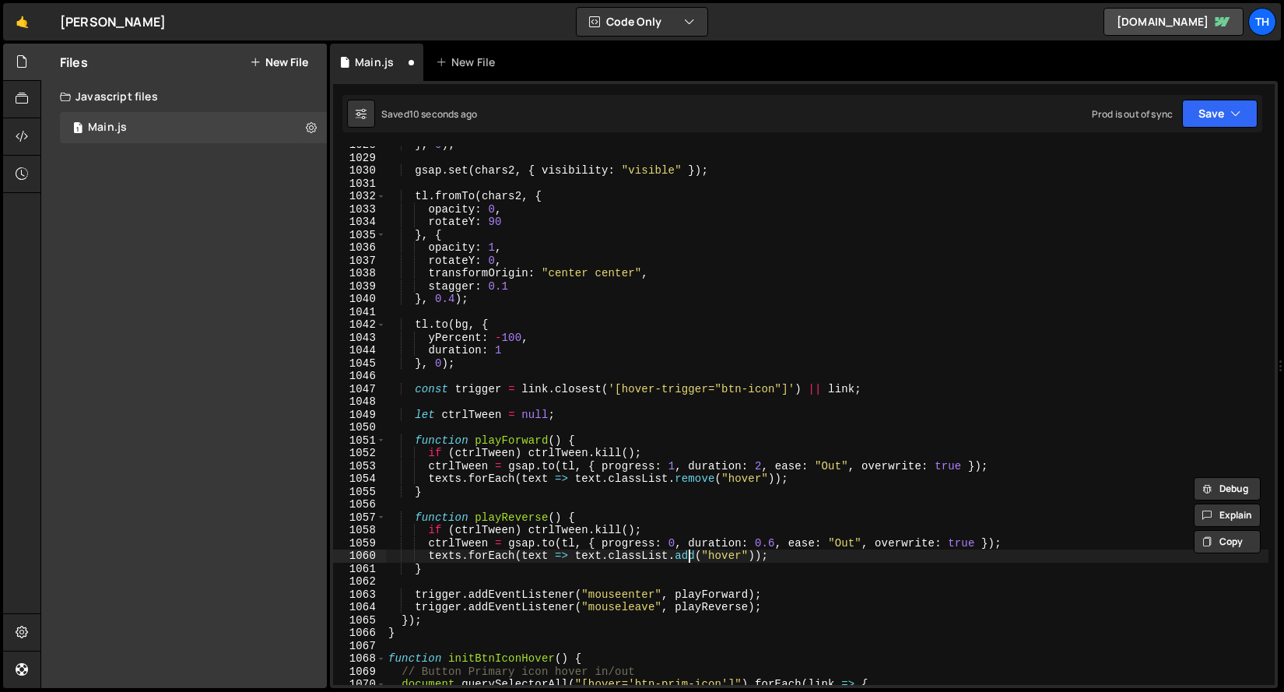
click at [688, 555] on div "} , 0 ) ; gsap . set ( chars2 , { visibility : "visible" }) ; tl . fromTo ( cha…" at bounding box center [826, 421] width 883 height 564
paste textarea "remove"
click at [699, 486] on div "} , 0 ) ; gsap . set ( chars2 , { visibility : "visible" }) ; tl . fromTo ( cha…" at bounding box center [826, 421] width 883 height 564
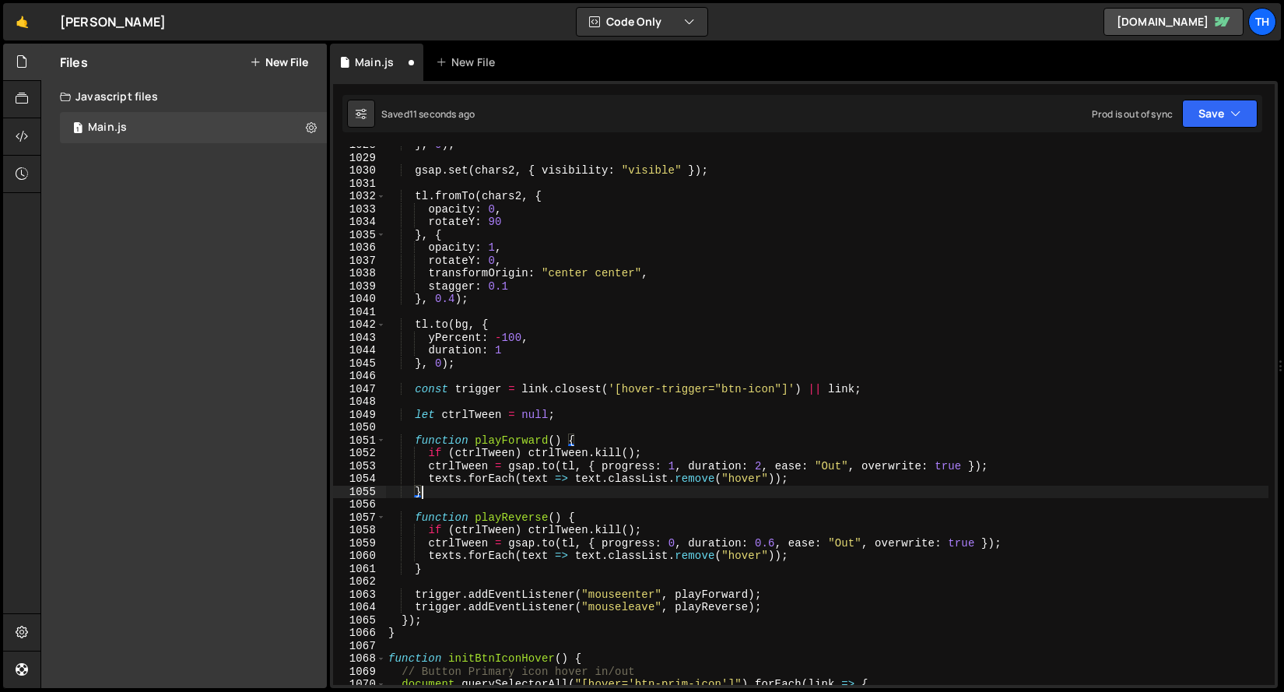
scroll to position [0, 2]
click at [698, 480] on div "} , 0 ) ; gsap . set ( chars2 , { visibility : "visible" }) ; tl . fromTo ( cha…" at bounding box center [826, 421] width 883 height 564
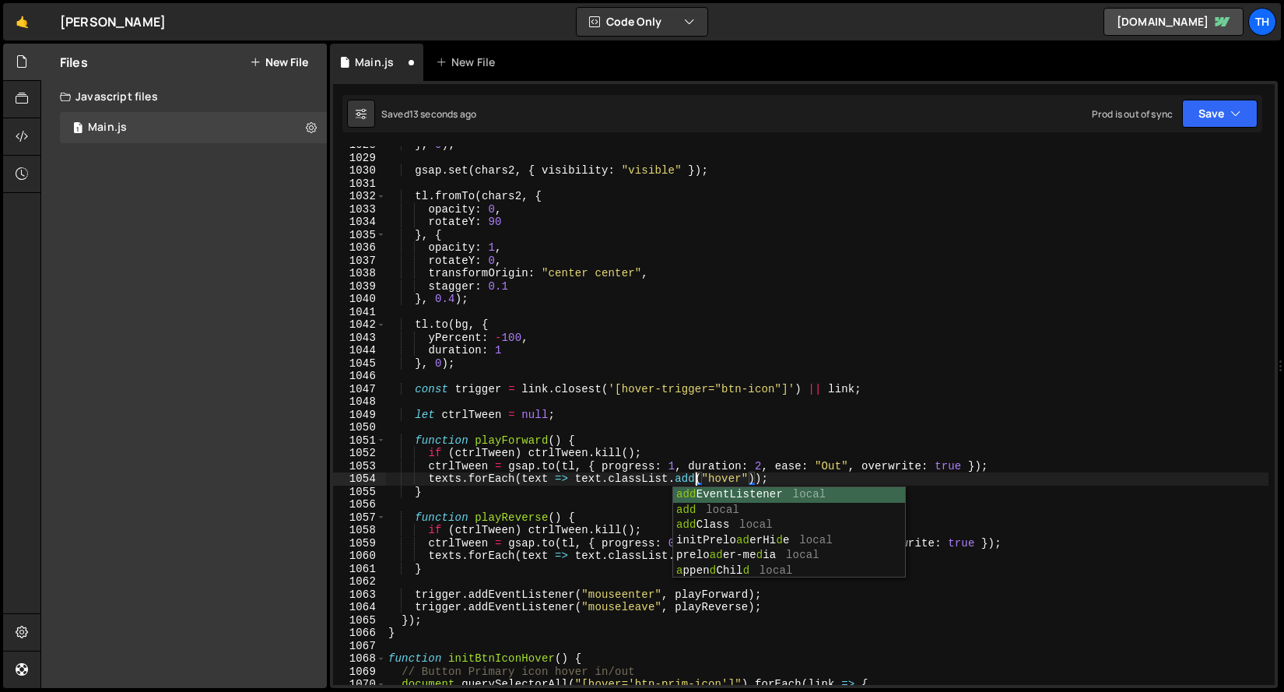
click at [870, 325] on div "} , 0 ) ; gsap . set ( chars2 , { visibility : "visible" }) ; tl . fromTo ( cha…" at bounding box center [826, 421] width 883 height 564
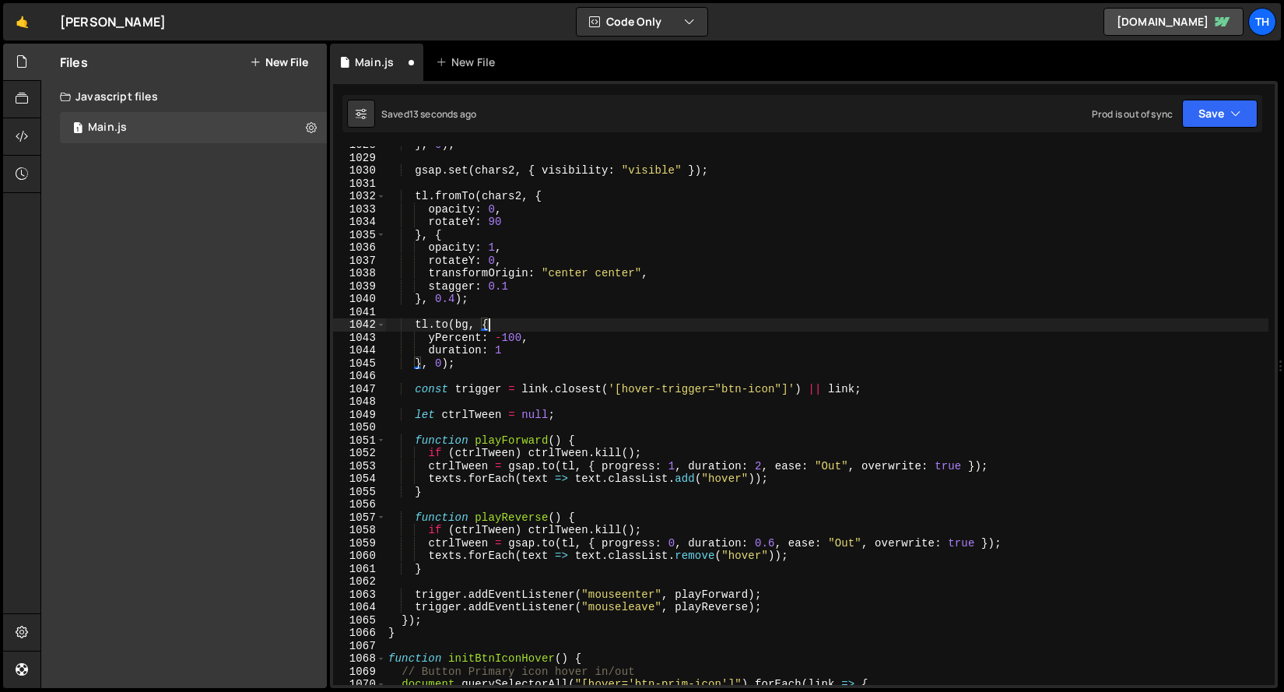
type textarea "[DOMAIN_NAME](bg, {"
click at [1191, 97] on div "Saved 13 seconds ago Prod is out of sync Upgrade to Edit Save Save to Staging S…" at bounding box center [802, 113] width 920 height 37
click at [1192, 109] on button "Save" at bounding box center [1220, 114] width 76 height 28
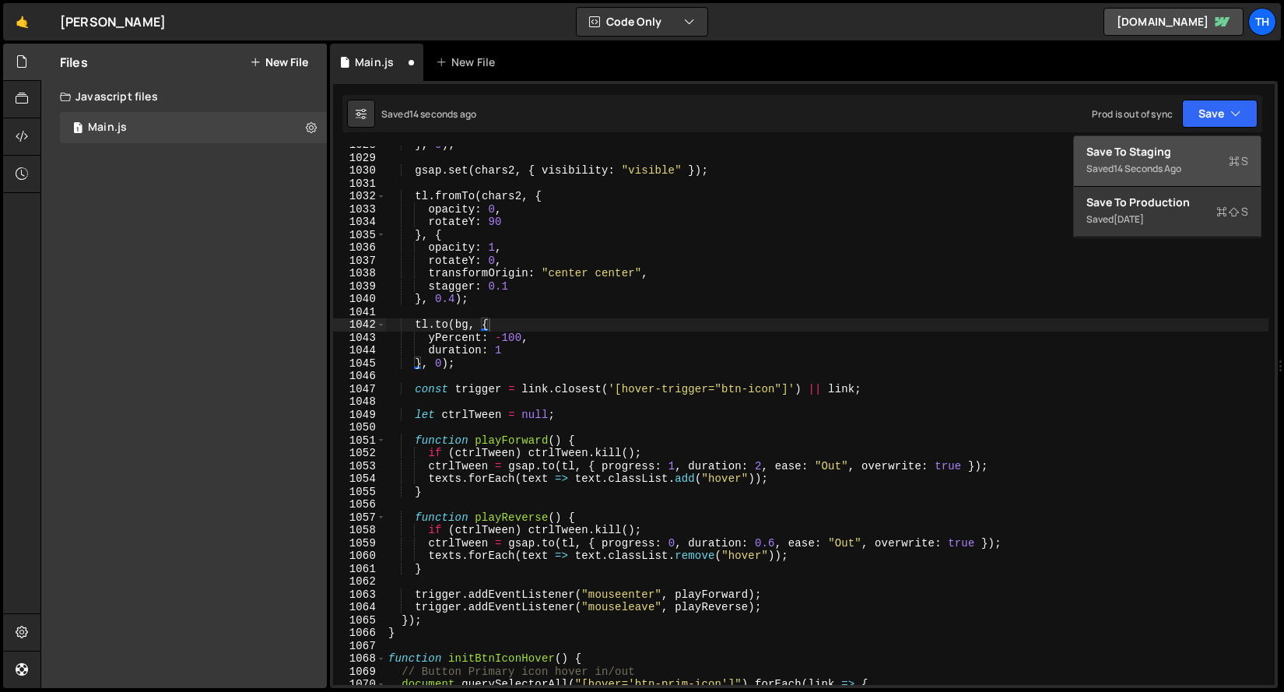
click at [1174, 143] on button "Save to Staging S Saved 14 seconds ago" at bounding box center [1167, 161] width 187 height 51
